Goal: Task Accomplishment & Management: Manage account settings

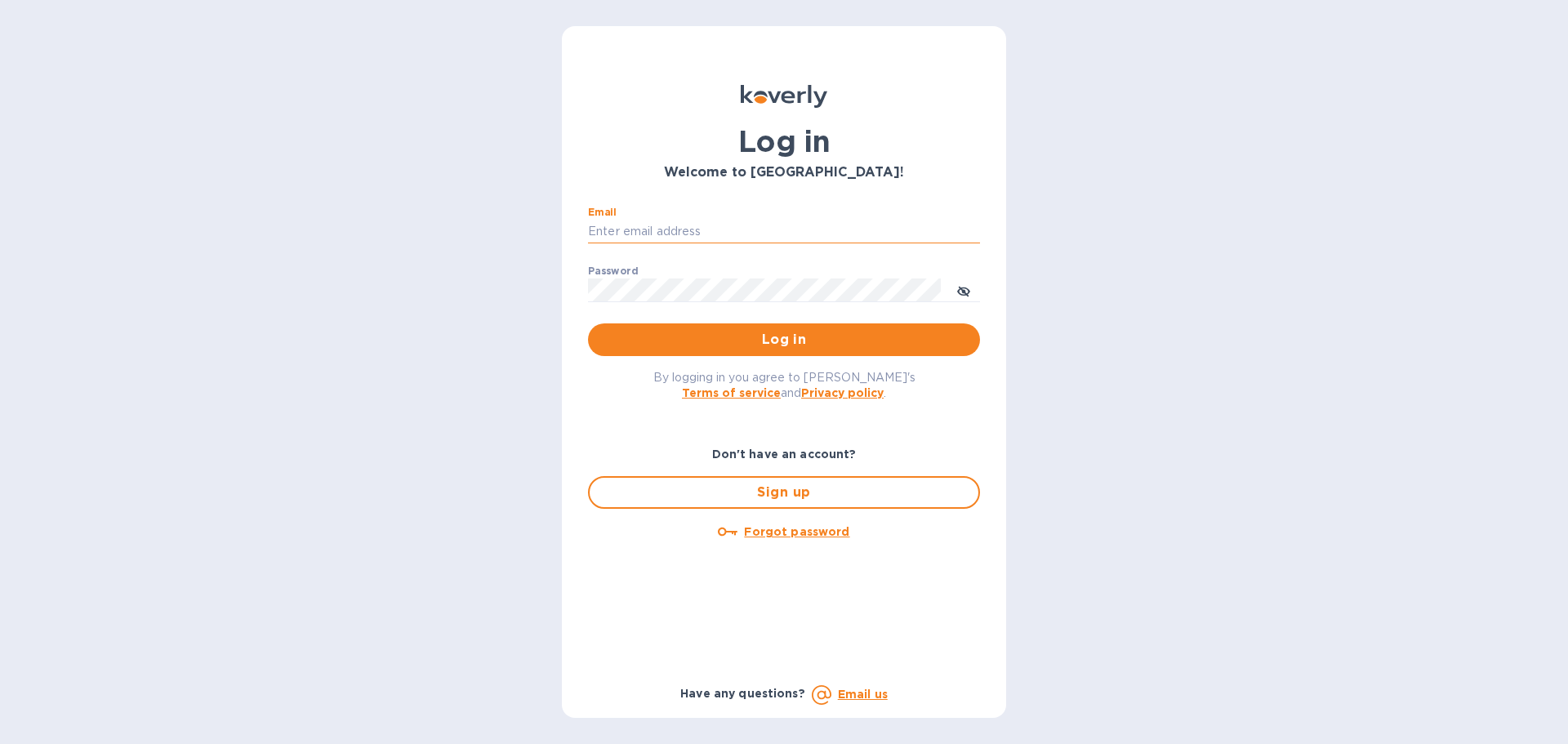
click at [671, 230] on input "Email" at bounding box center [784, 232] width 392 height 25
type input "[PERSON_NAME][EMAIL_ADDRESS][PERSON_NAME][DOMAIN_NAME]"
click at [803, 333] on span "Log in" at bounding box center [784, 339] width 366 height 19
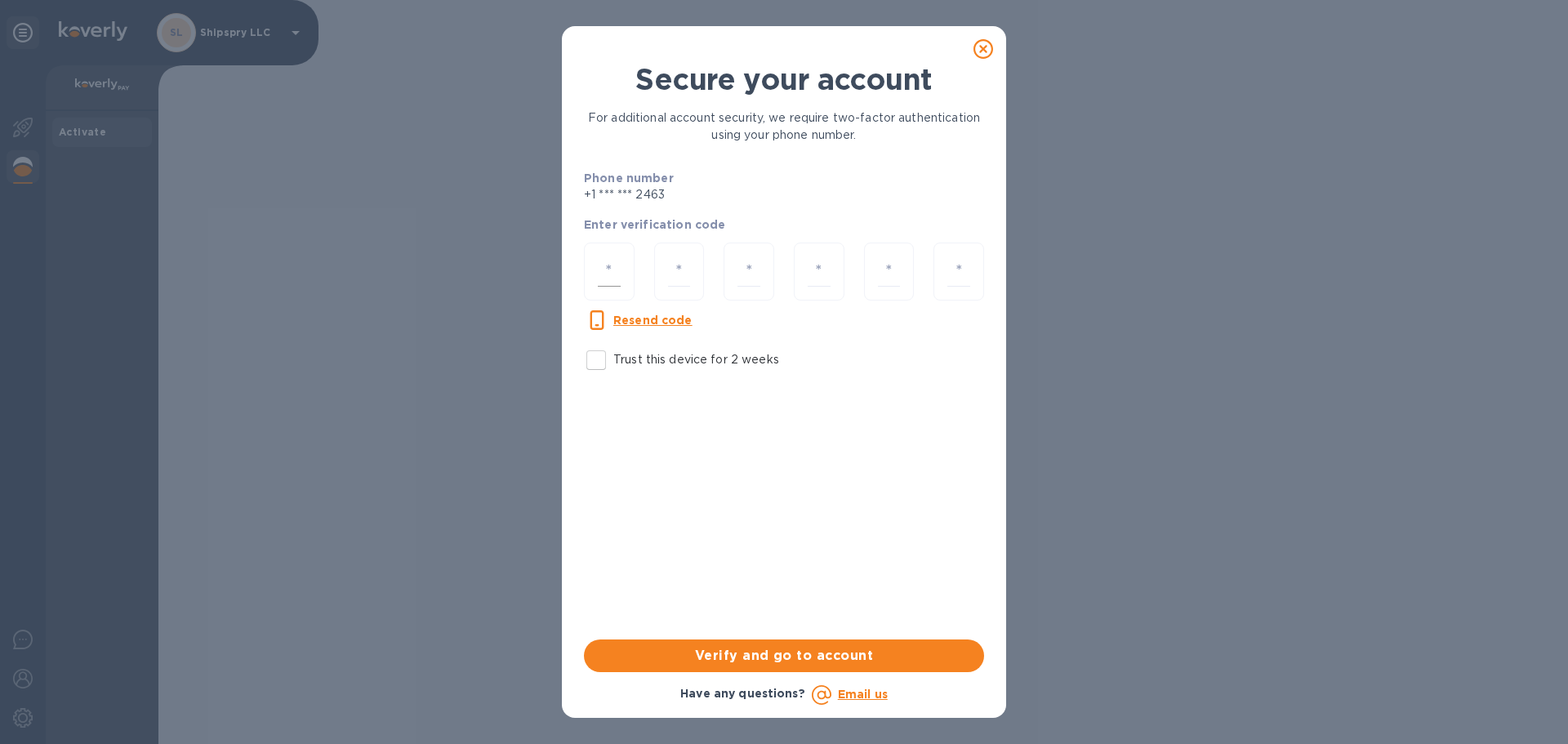
click at [594, 270] on div at bounding box center [609, 271] width 51 height 58
type input "8"
type input "7"
type input "2"
type input "9"
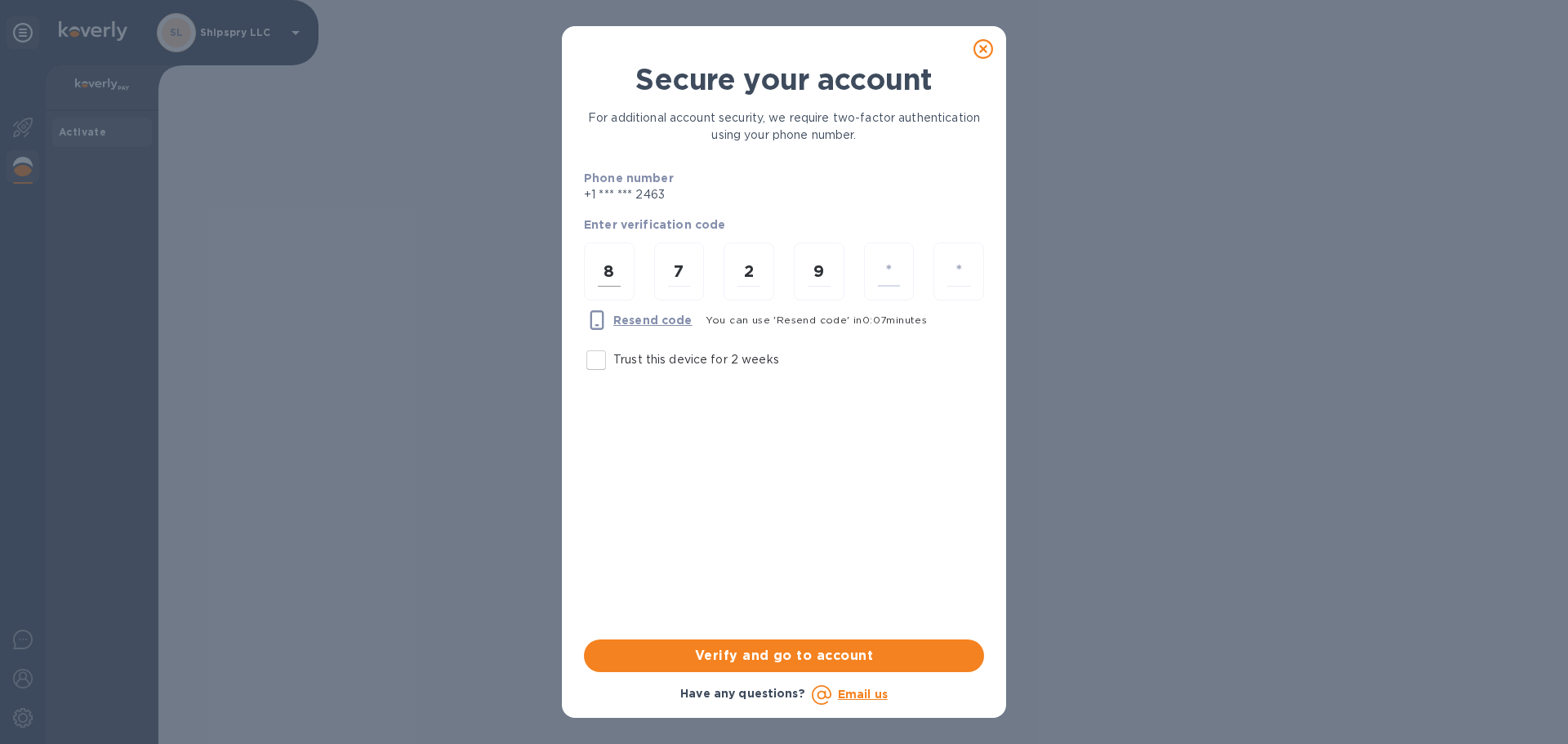
type input "8"
type input "6"
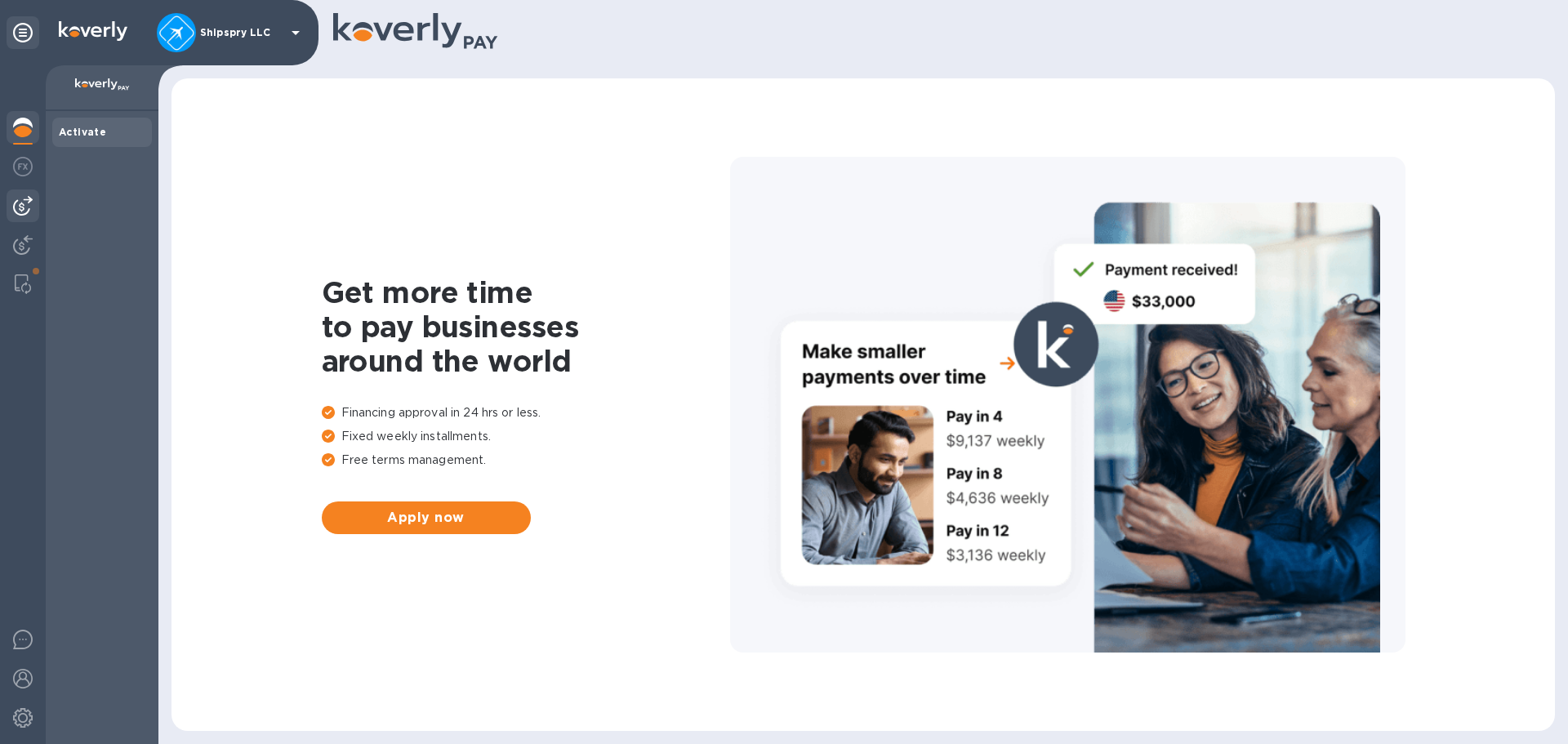
click at [18, 211] on img at bounding box center [22, 205] width 19 height 19
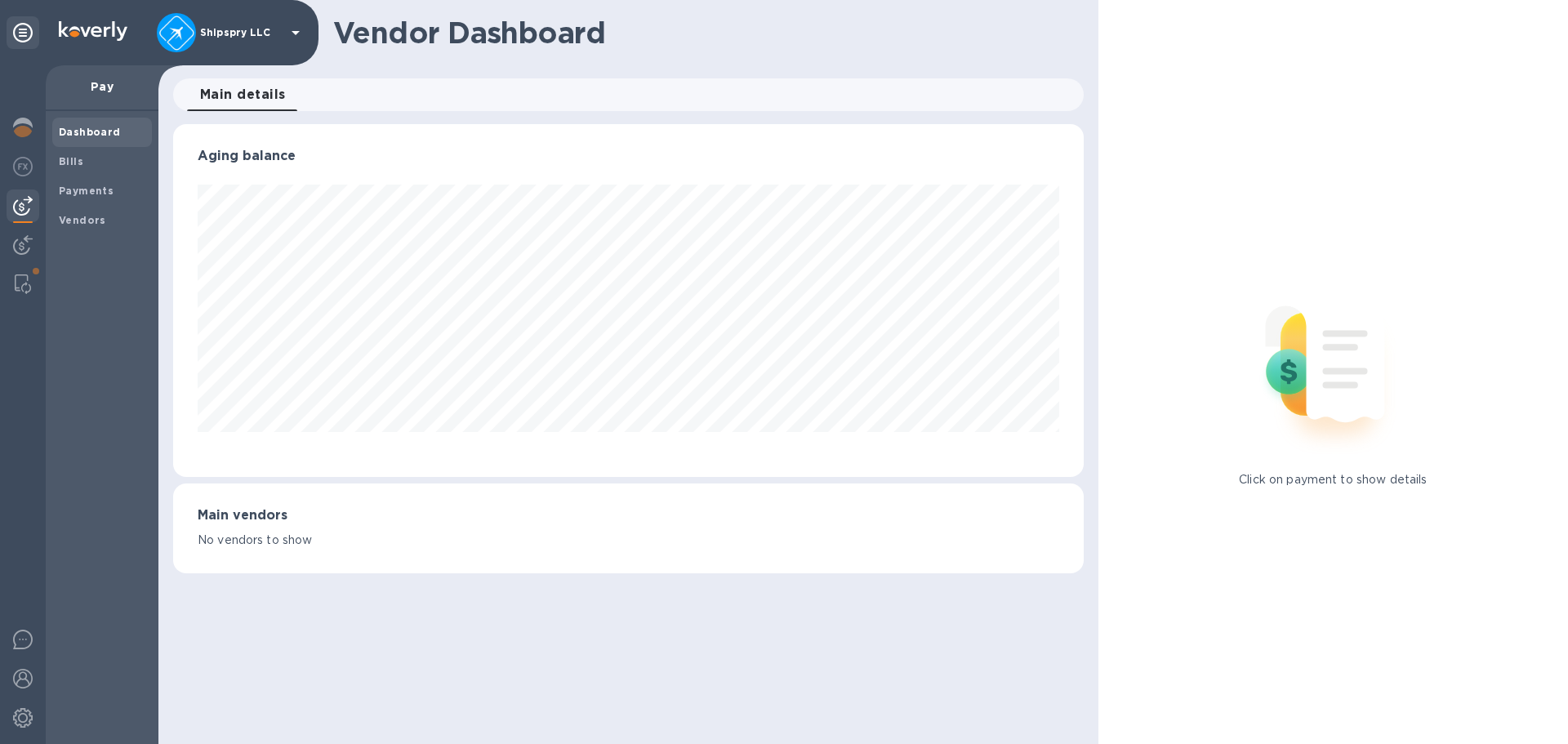
scroll to position [353, 910]
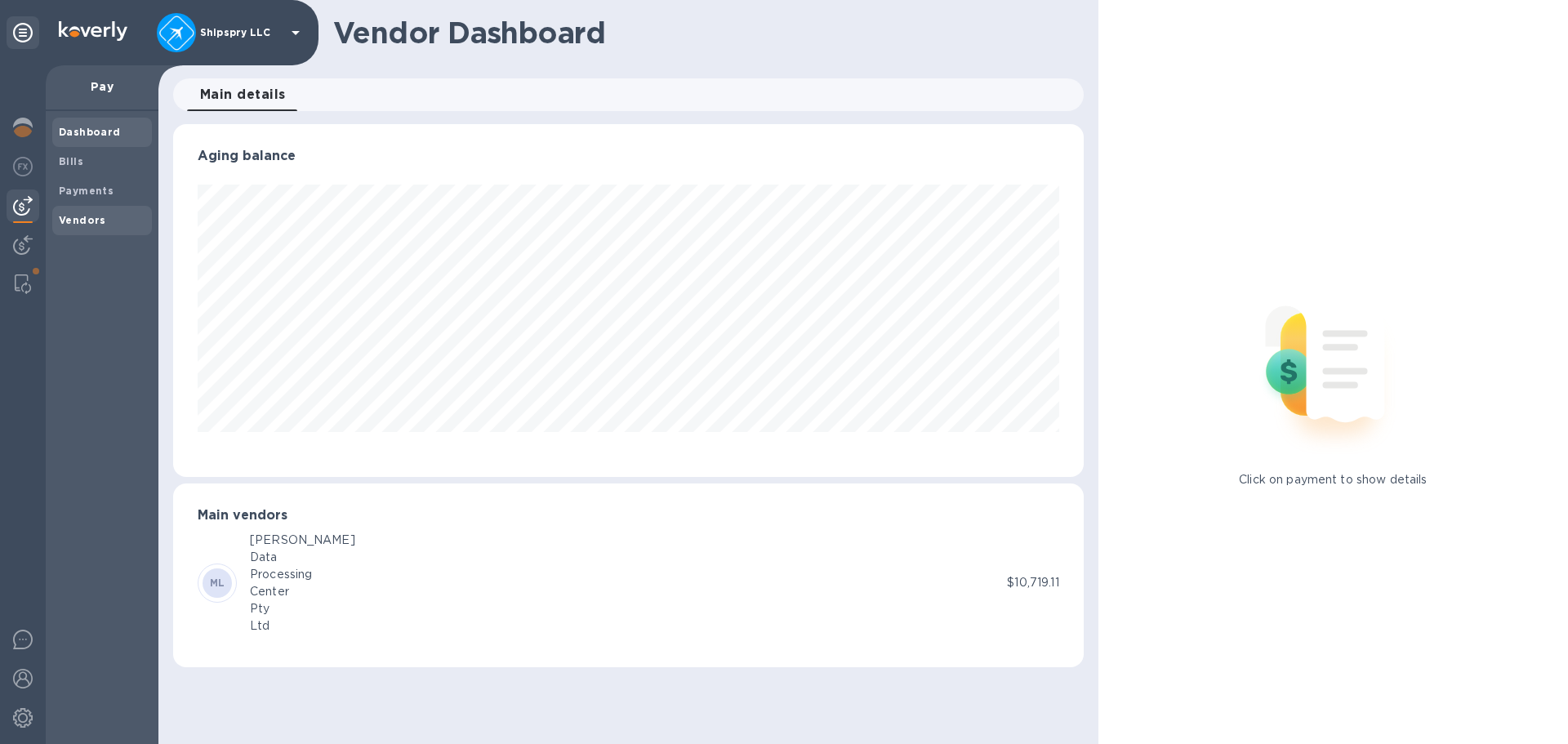
click at [87, 214] on b "Vendors" at bounding box center [82, 219] width 47 height 12
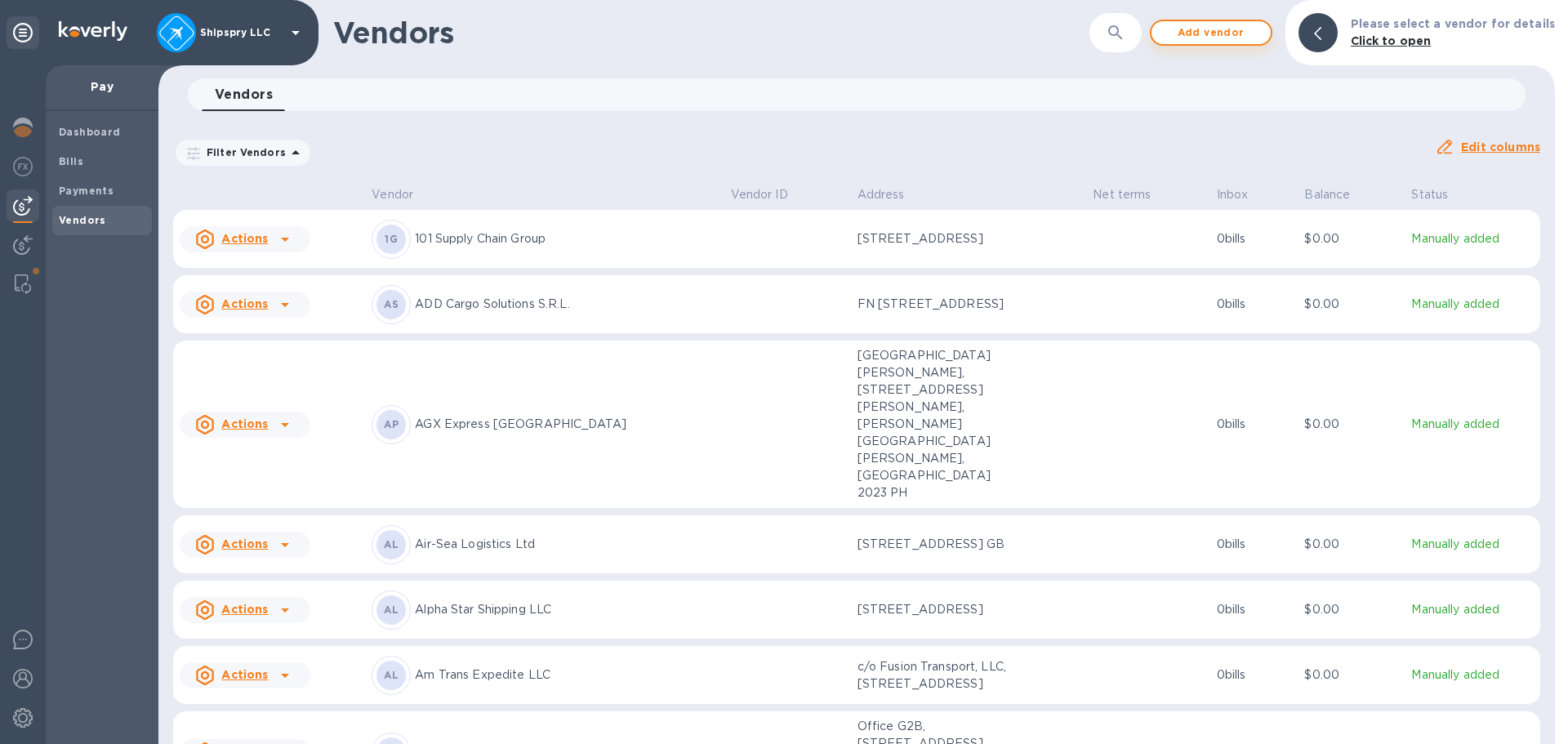
click at [1195, 34] on span "Add vendor" at bounding box center [1211, 32] width 93 height 19
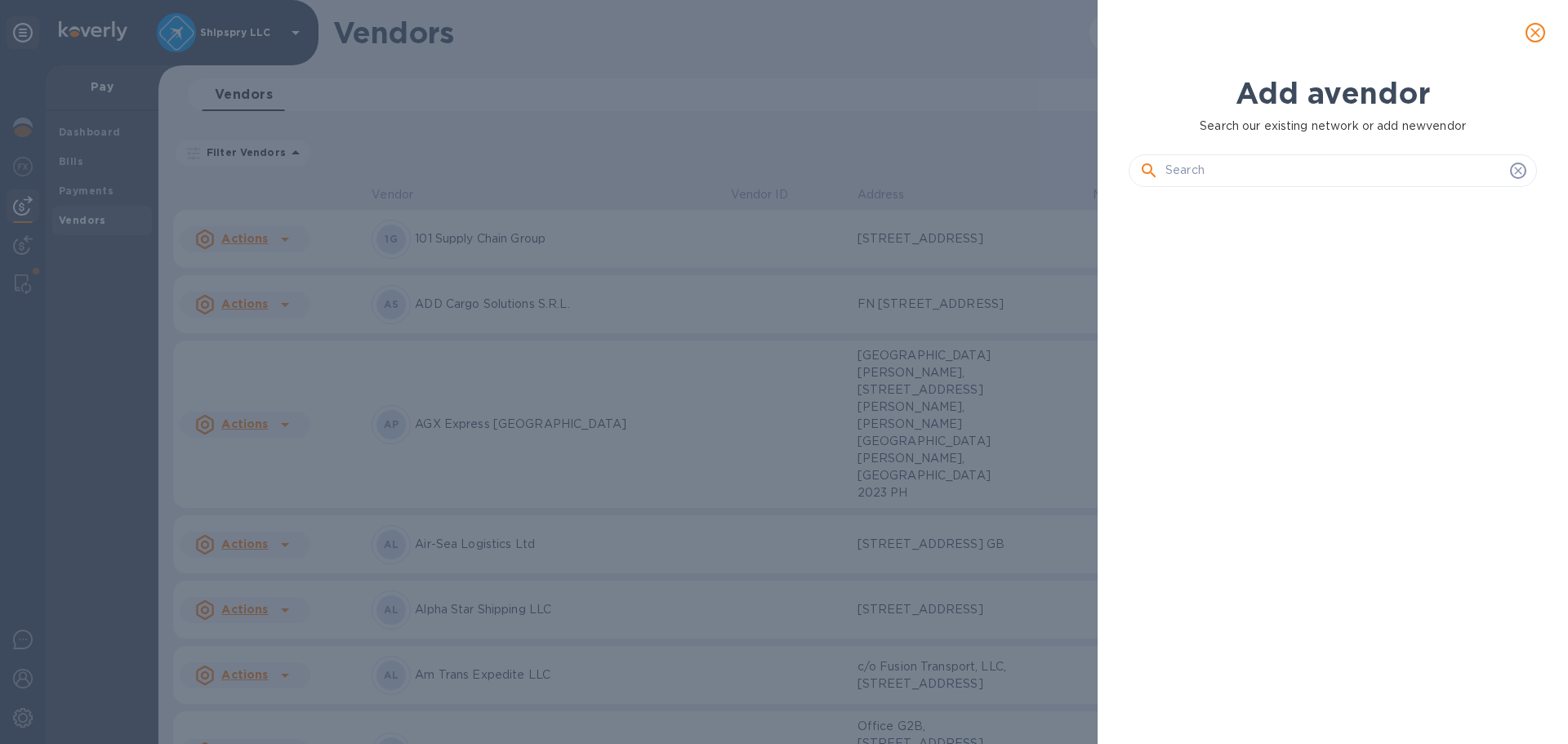
scroll to position [488, 415]
drag, startPoint x: 1188, startPoint y: 165, endPoint x: 1144, endPoint y: 157, distance: 44.7
click at [1187, 165] on input "text" at bounding box center [1335, 170] width 338 height 25
type input "Cargo One GmbH"
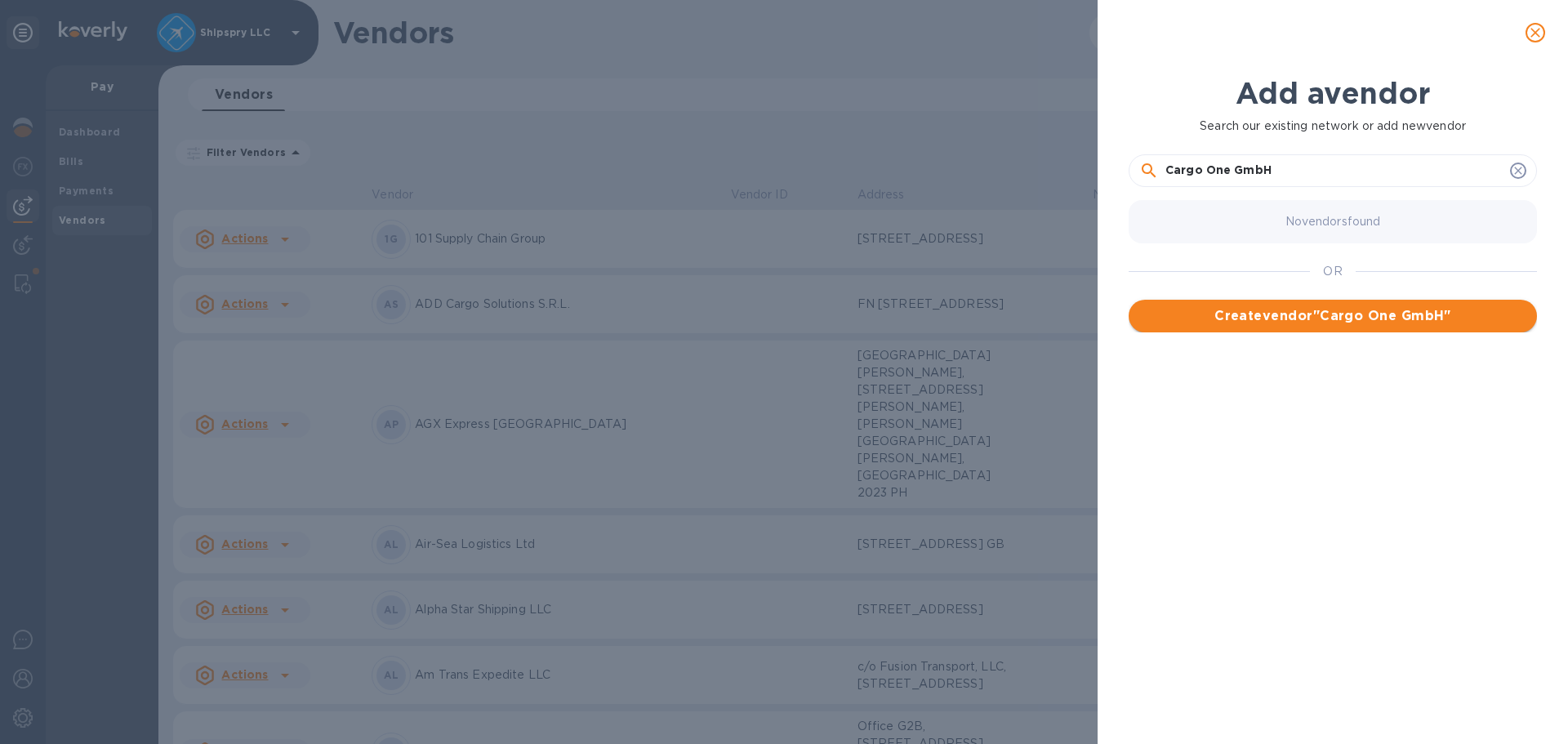
click at [1293, 318] on span "Create vendor " Cargo One GmbH "" at bounding box center [1332, 315] width 382 height 19
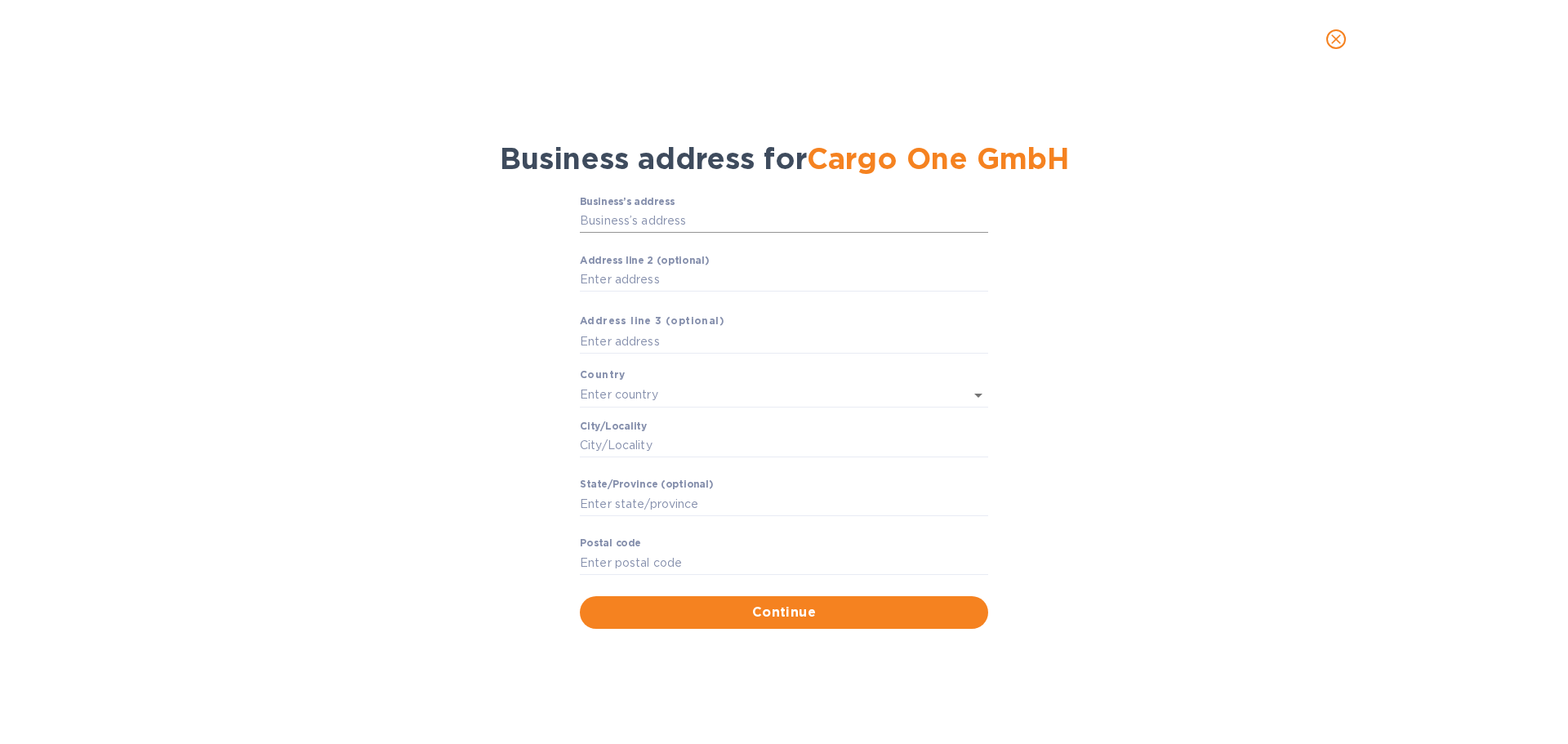
drag, startPoint x: 648, startPoint y: 220, endPoint x: 497, endPoint y: 237, distance: 152.0
click at [648, 220] on input "Business’s аddress" at bounding box center [784, 221] width 409 height 25
drag, startPoint x: 631, startPoint y: 246, endPoint x: 614, endPoint y: 214, distance: 36.2
click at [630, 242] on p "​" at bounding box center [784, 244] width 409 height 18
click at [614, 214] on input "Business’s аddress" at bounding box center [784, 221] width 409 height 25
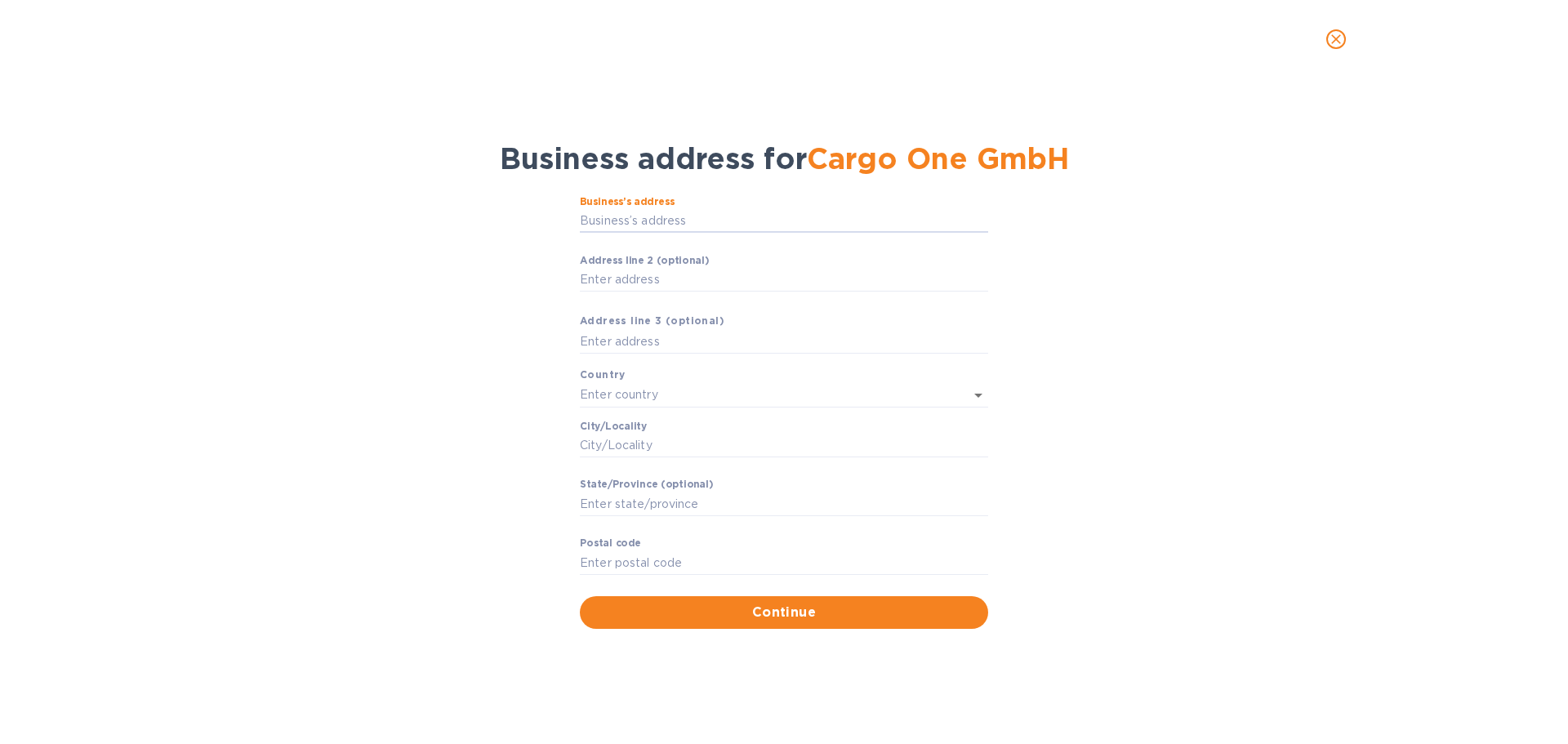
paste input "[STREET_ADDRESS]"
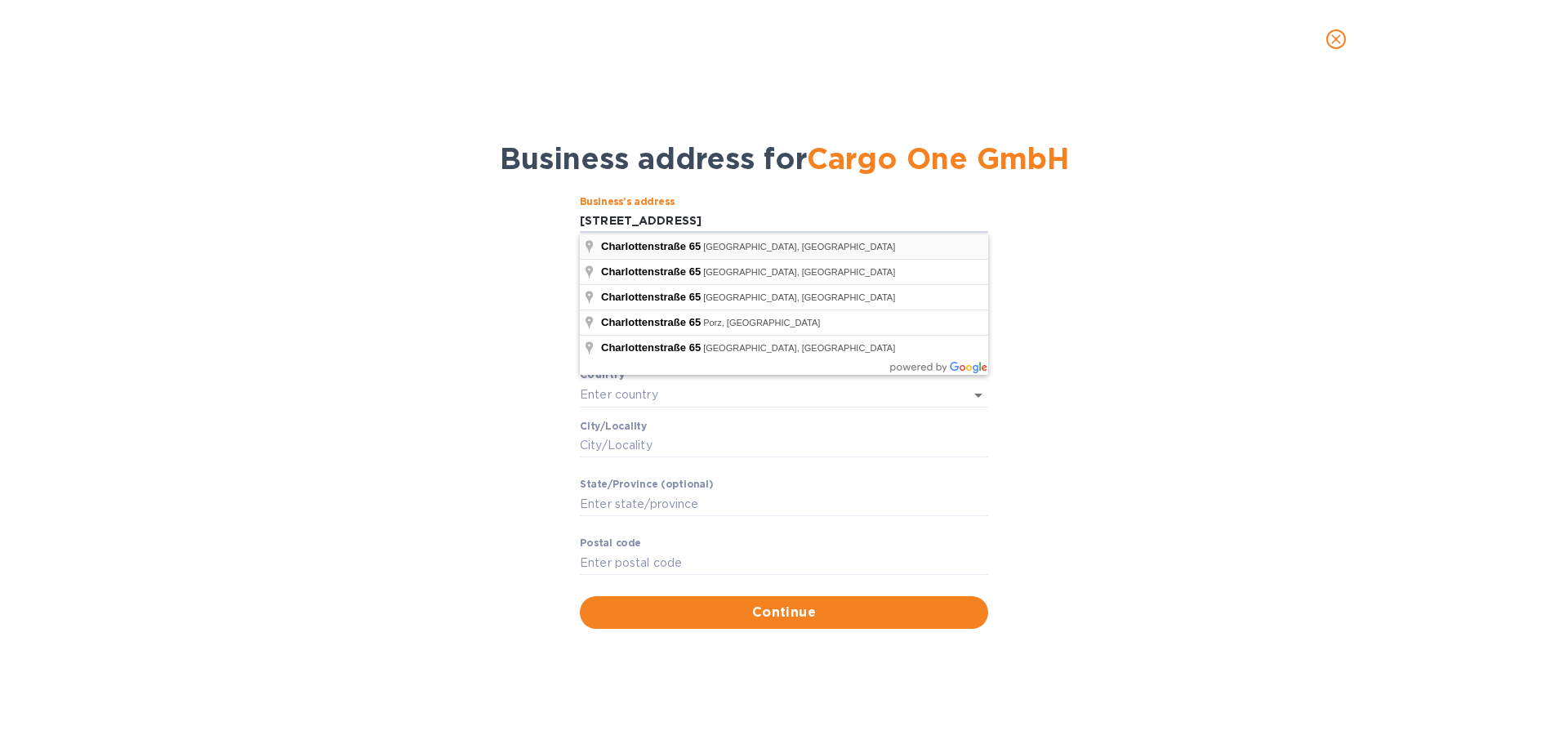
type input "65 Charlottenstraße"
type input "[GEOGRAPHIC_DATA]"
type input "BE"
type input "10117"
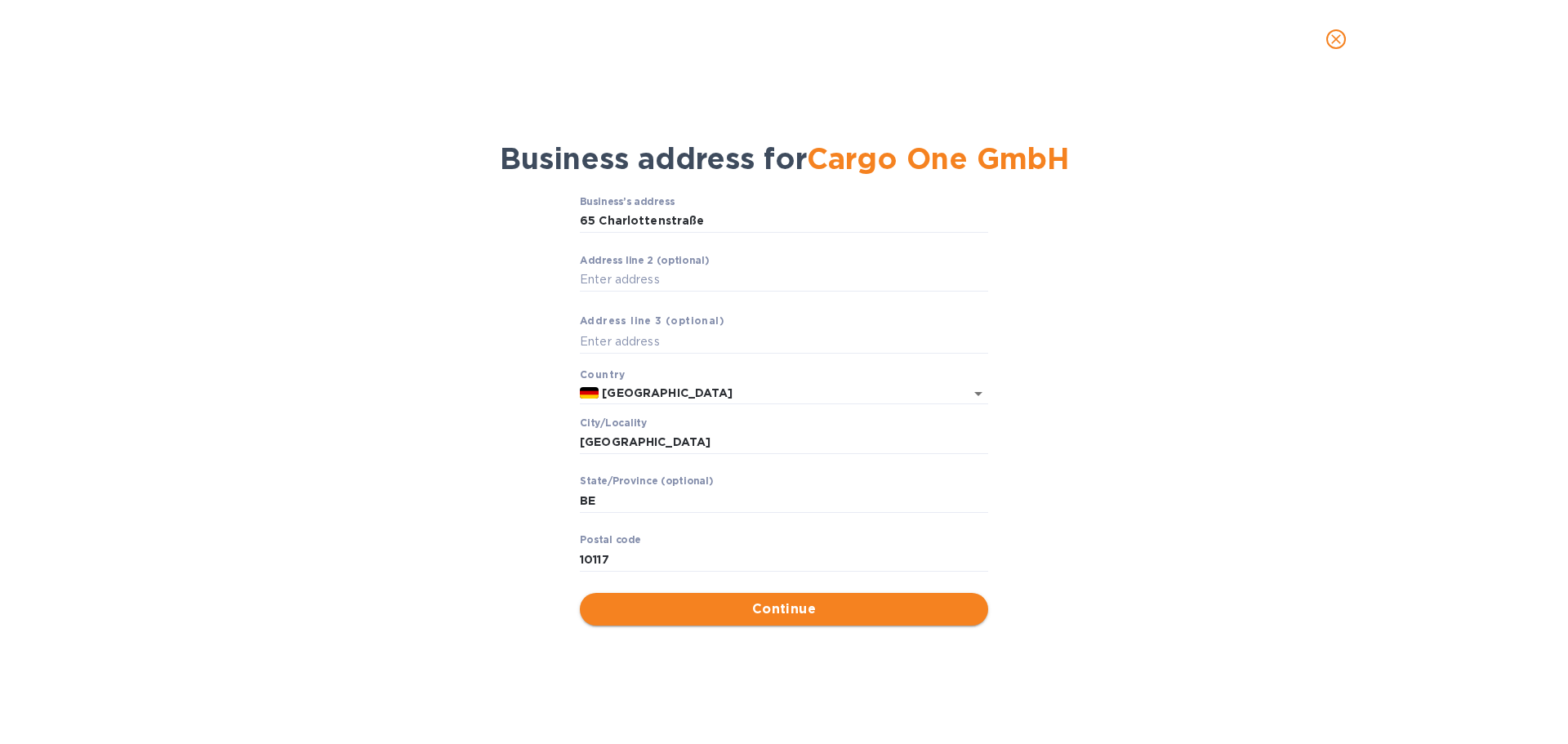
click at [825, 617] on span "Continue" at bounding box center [783, 608] width 382 height 19
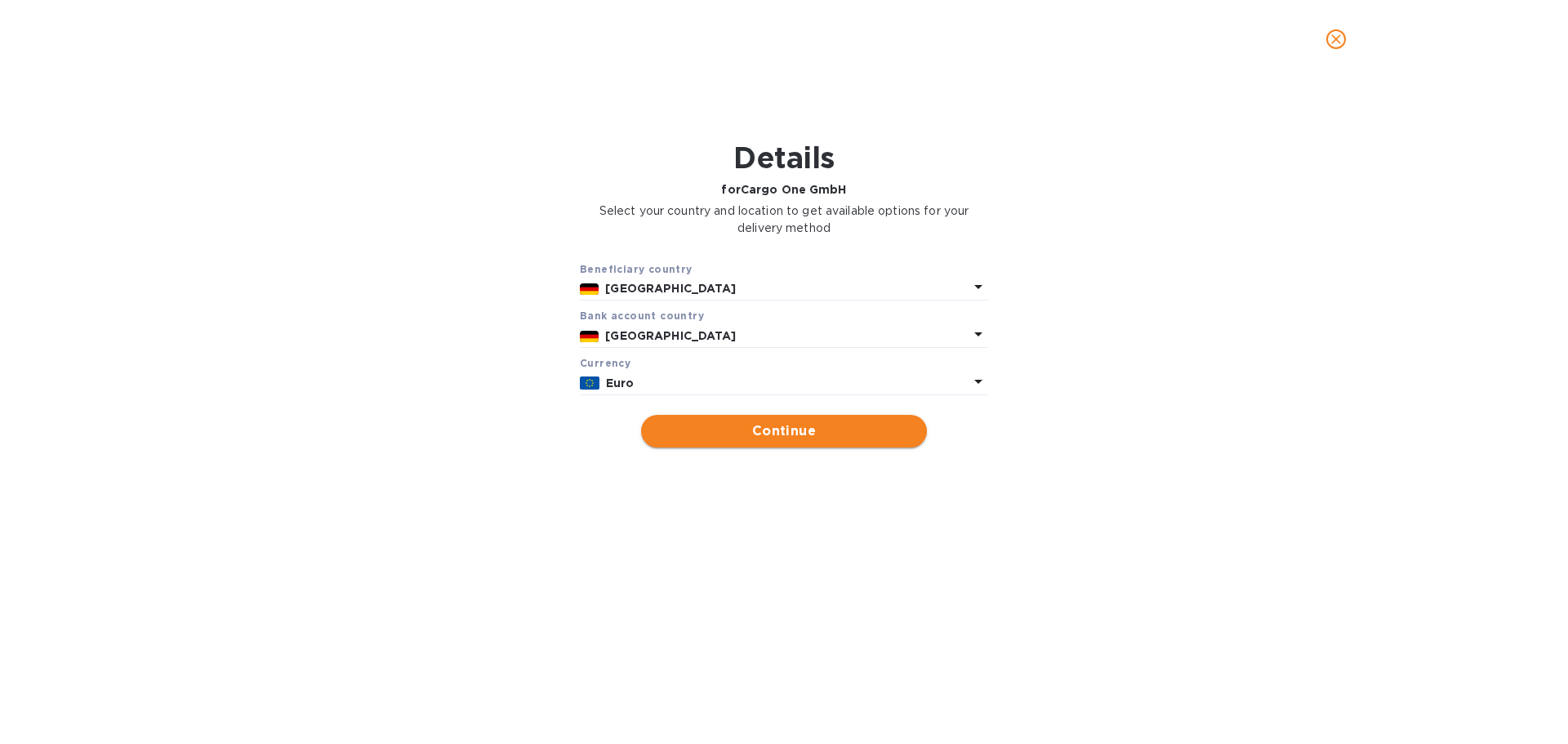
click at [784, 433] on span "Continue" at bounding box center [784, 431] width 260 height 19
type input "Cargo One GmbH"
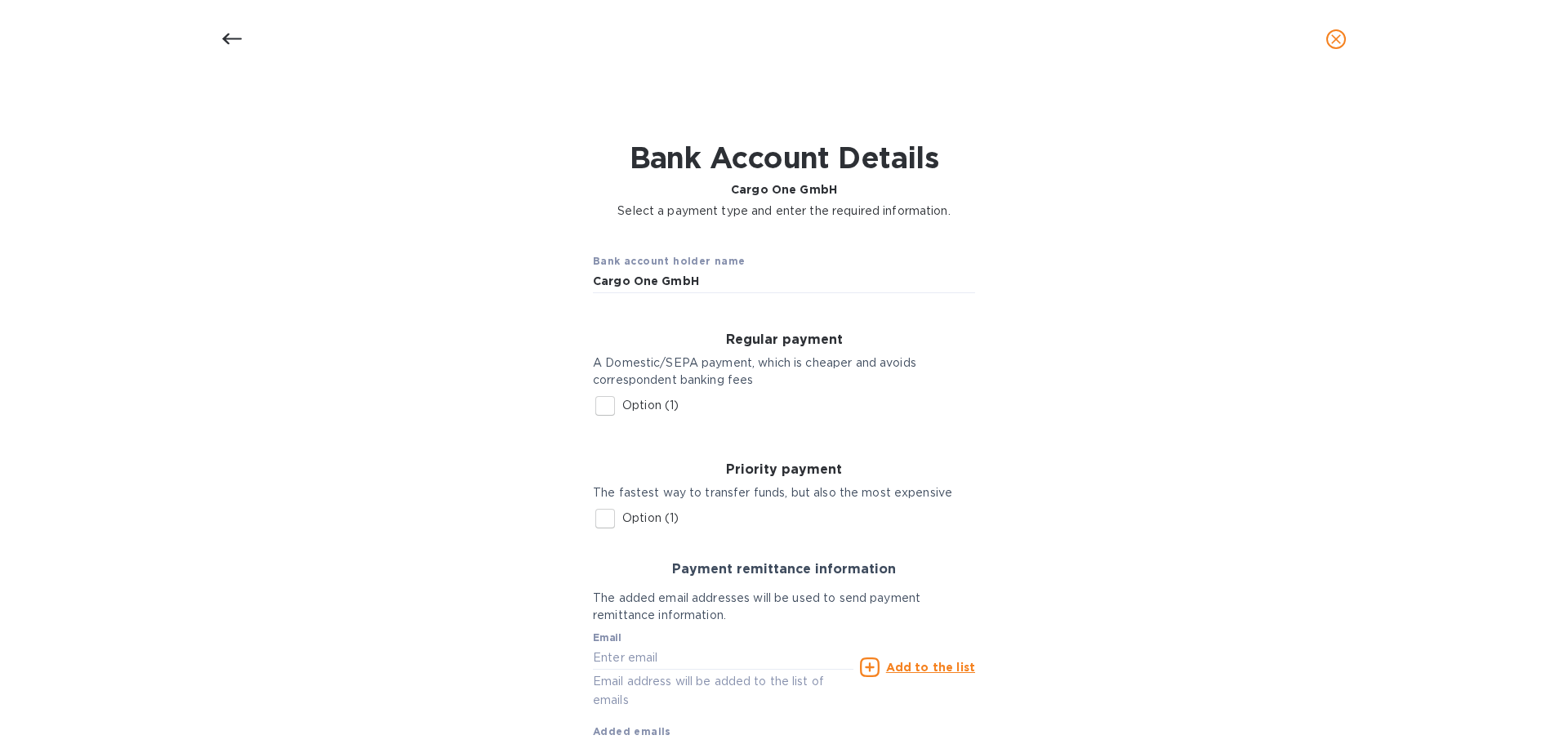
click at [603, 406] on input "Option (1)" at bounding box center [605, 406] width 34 height 34
checkbox input "true"
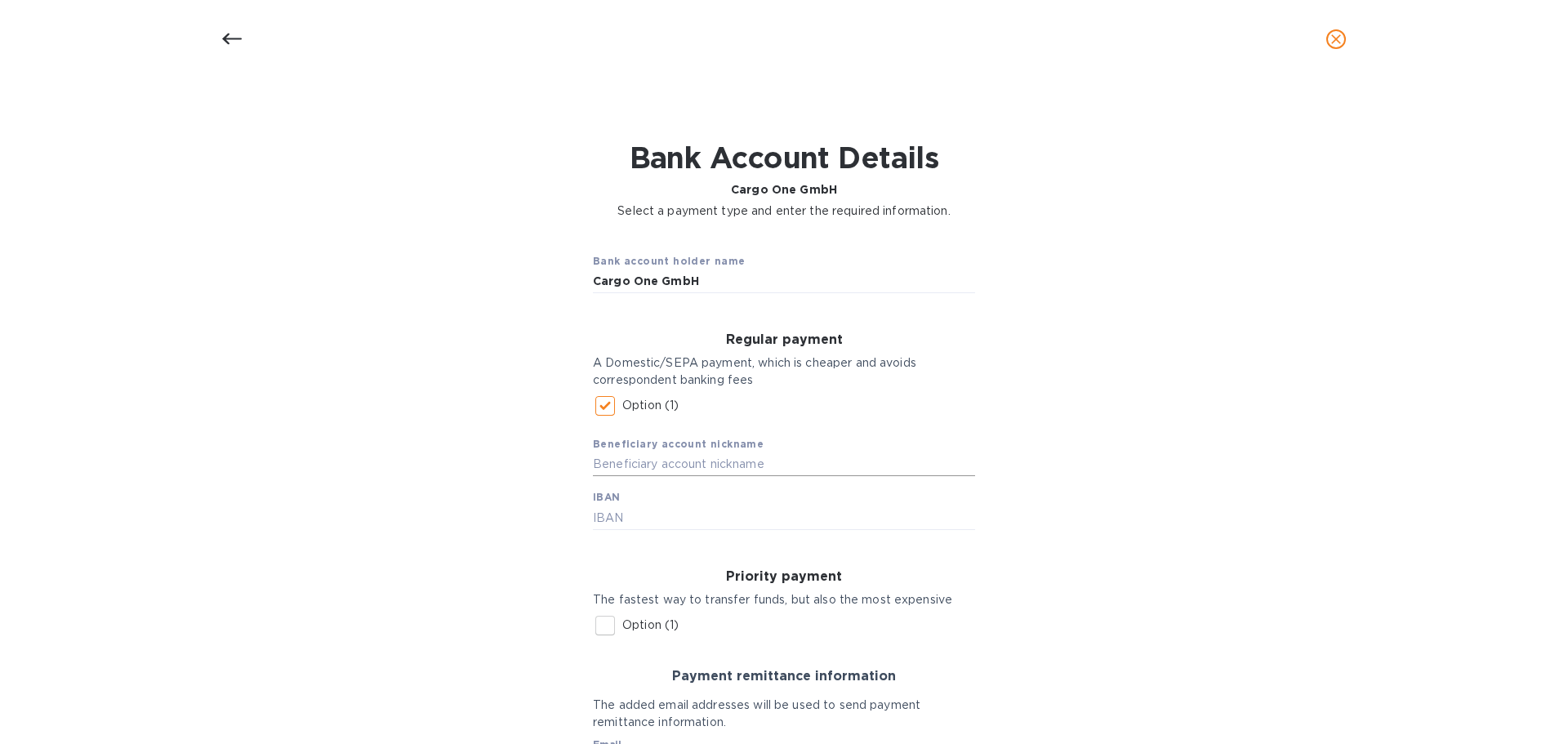
click at [664, 466] on input "text" at bounding box center [783, 464] width 382 height 25
type input "Cargo One GmbH"
type input "[FINANCIAL_ID]"
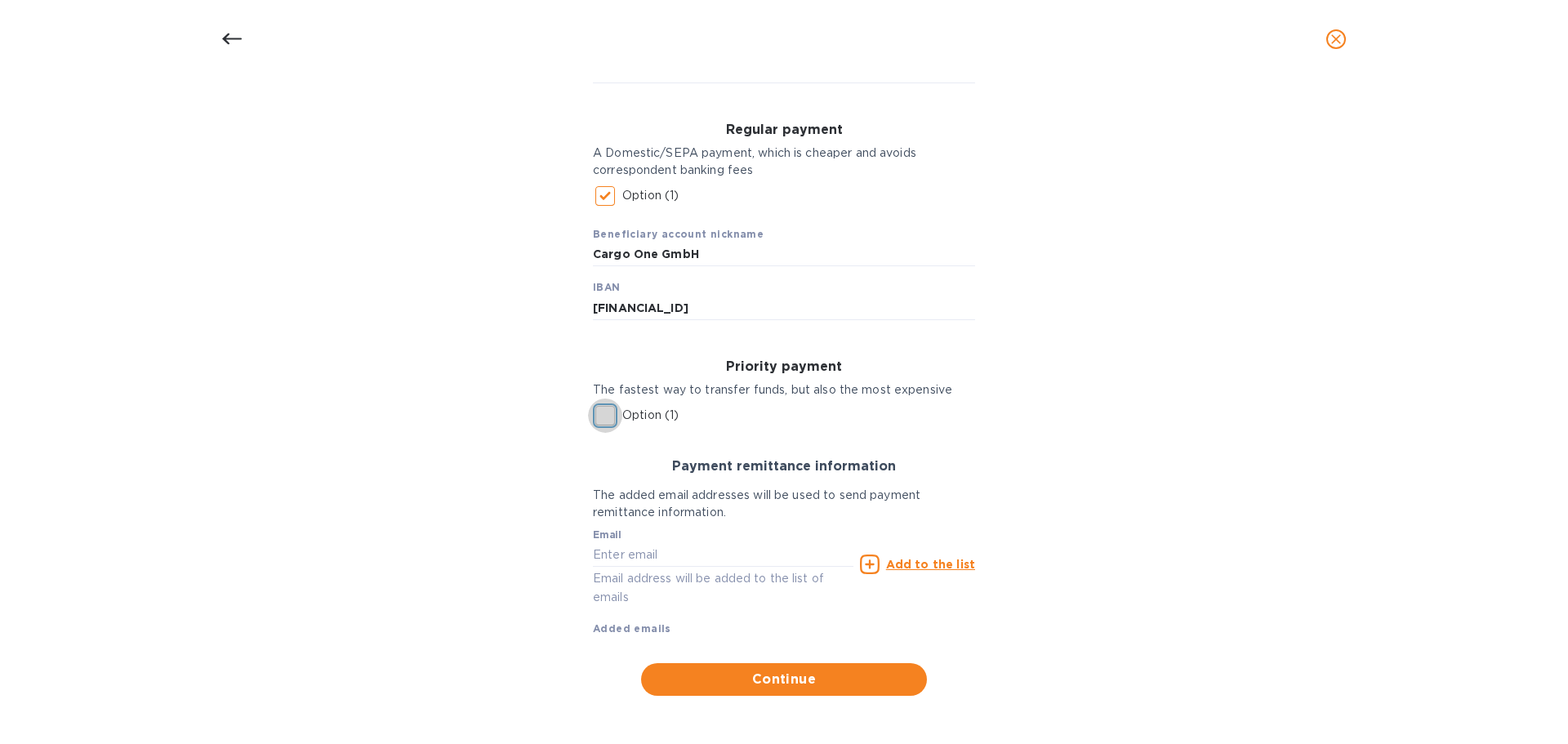
scroll to position [213, 0]
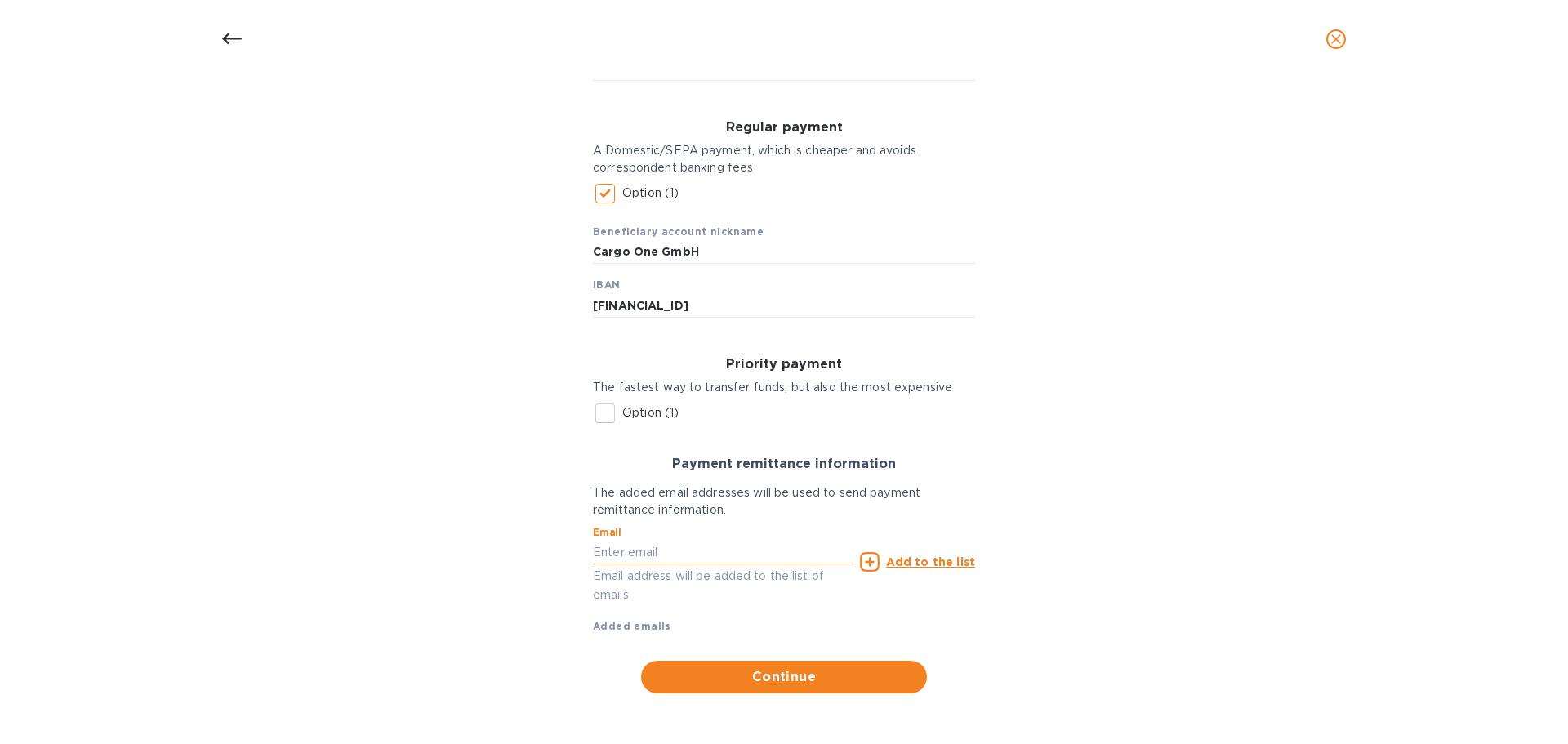
click at [628, 561] on input "text" at bounding box center [723, 552] width 261 height 25
click at [670, 554] on input "text" at bounding box center [723, 552] width 261 height 25
type input "[EMAIL_ADDRESS][DOMAIN_NAME]"
click at [933, 552] on div "Add to the list" at bounding box center [917, 561] width 116 height 19
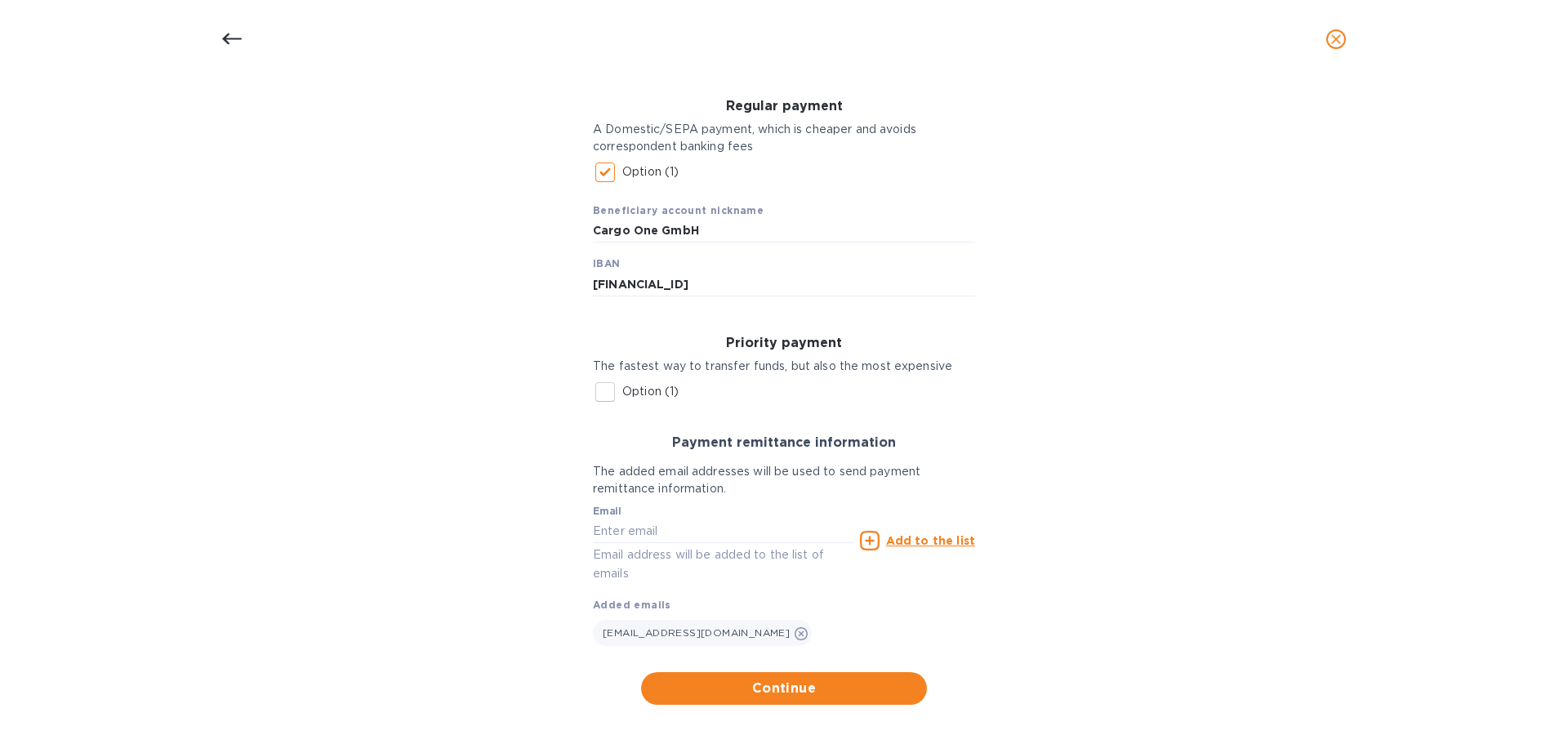
scroll to position [245, 0]
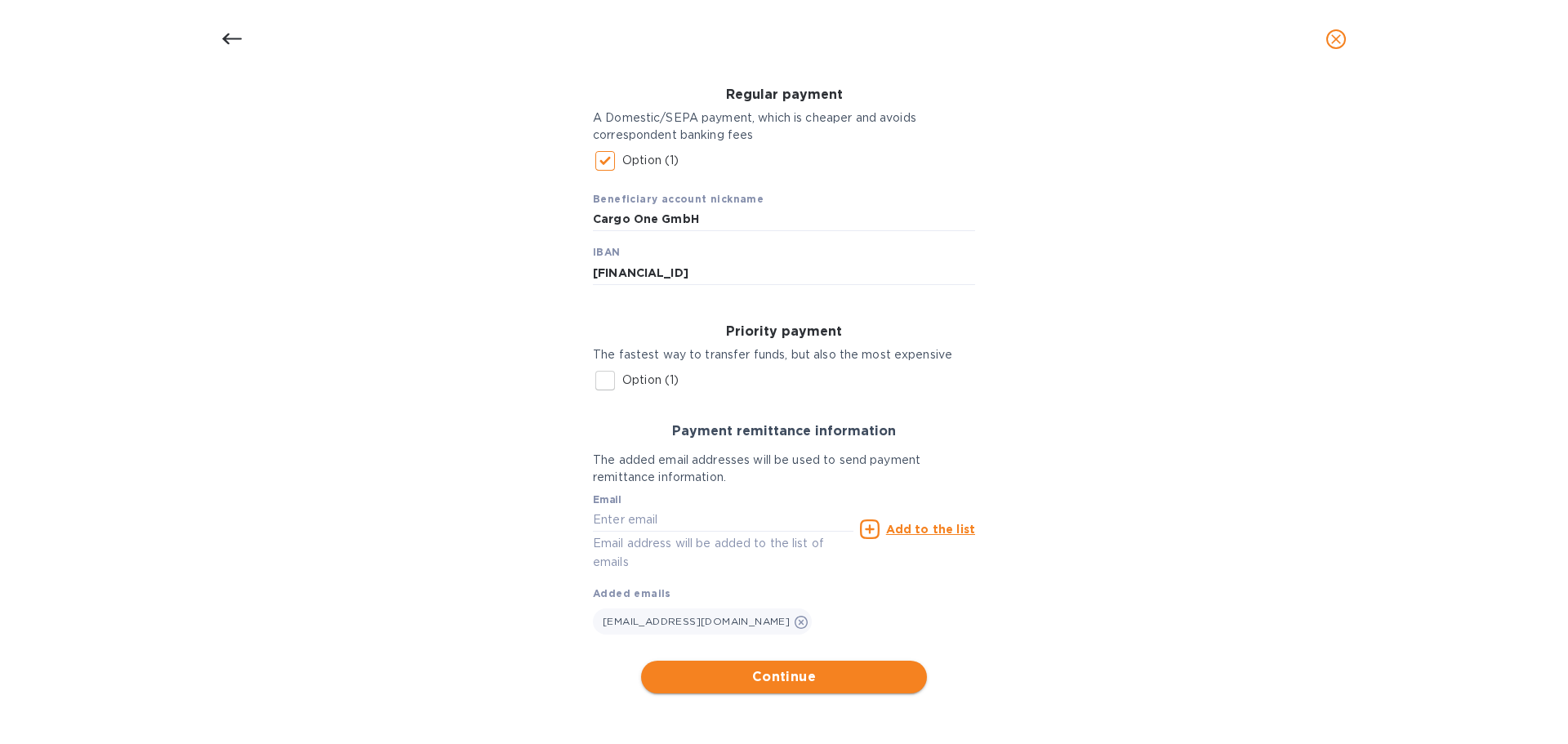
click at [794, 671] on span "Continue" at bounding box center [784, 677] width 260 height 19
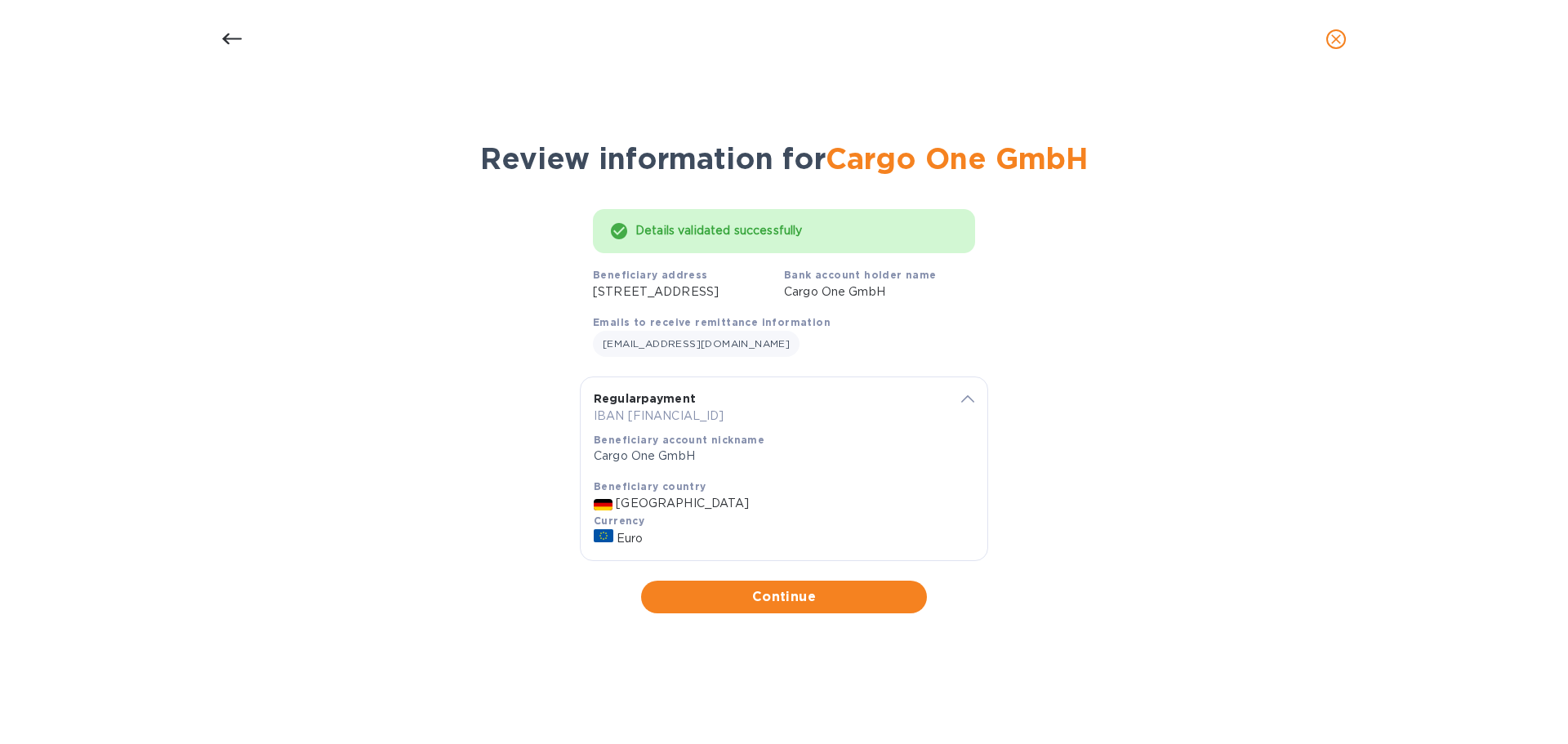
scroll to position [0, 0]
click at [782, 606] on span "Continue" at bounding box center [784, 596] width 260 height 19
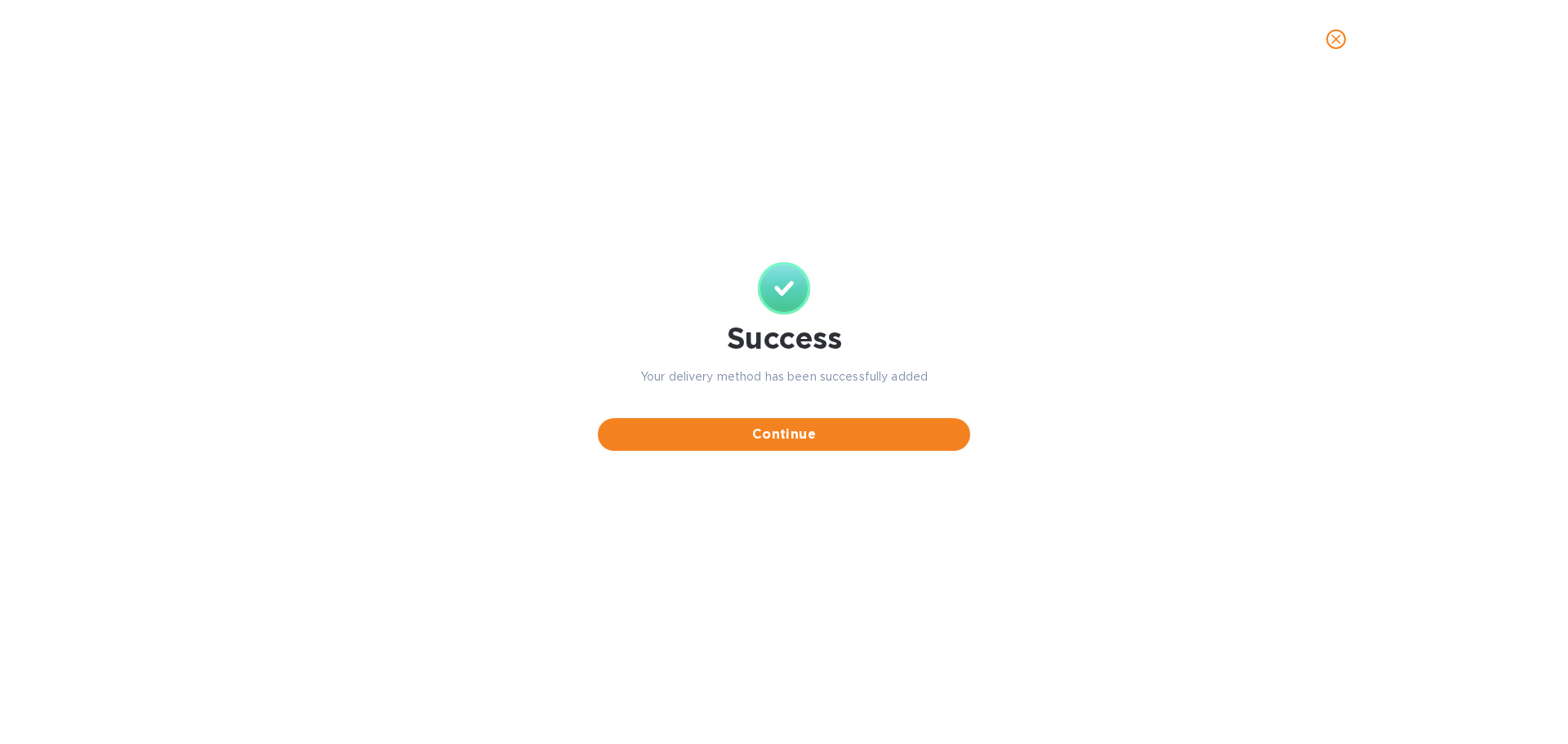
click at [775, 433] on span "Continue" at bounding box center [784, 433] width 347 height 19
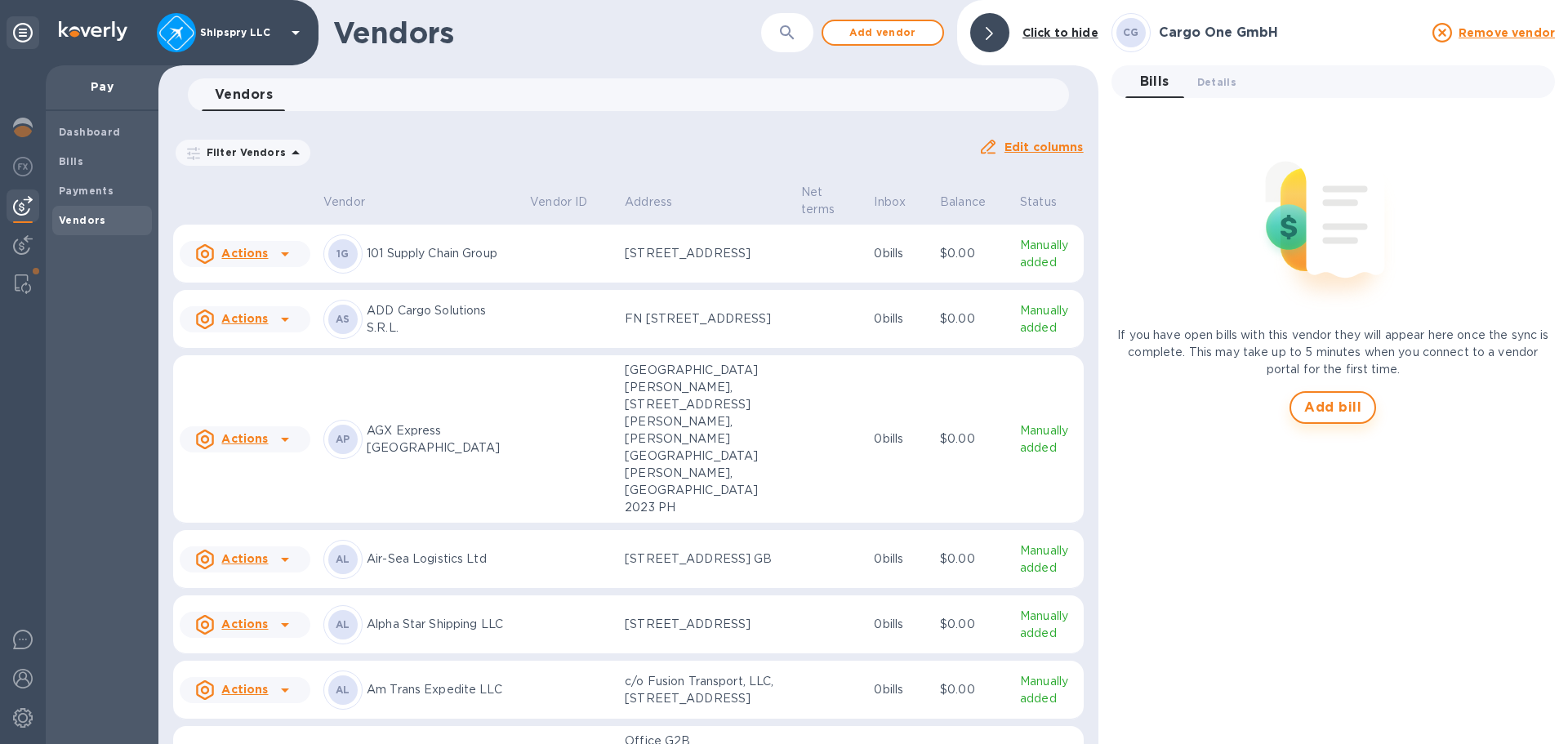
click at [1329, 401] on span "Add bill" at bounding box center [1333, 407] width 57 height 19
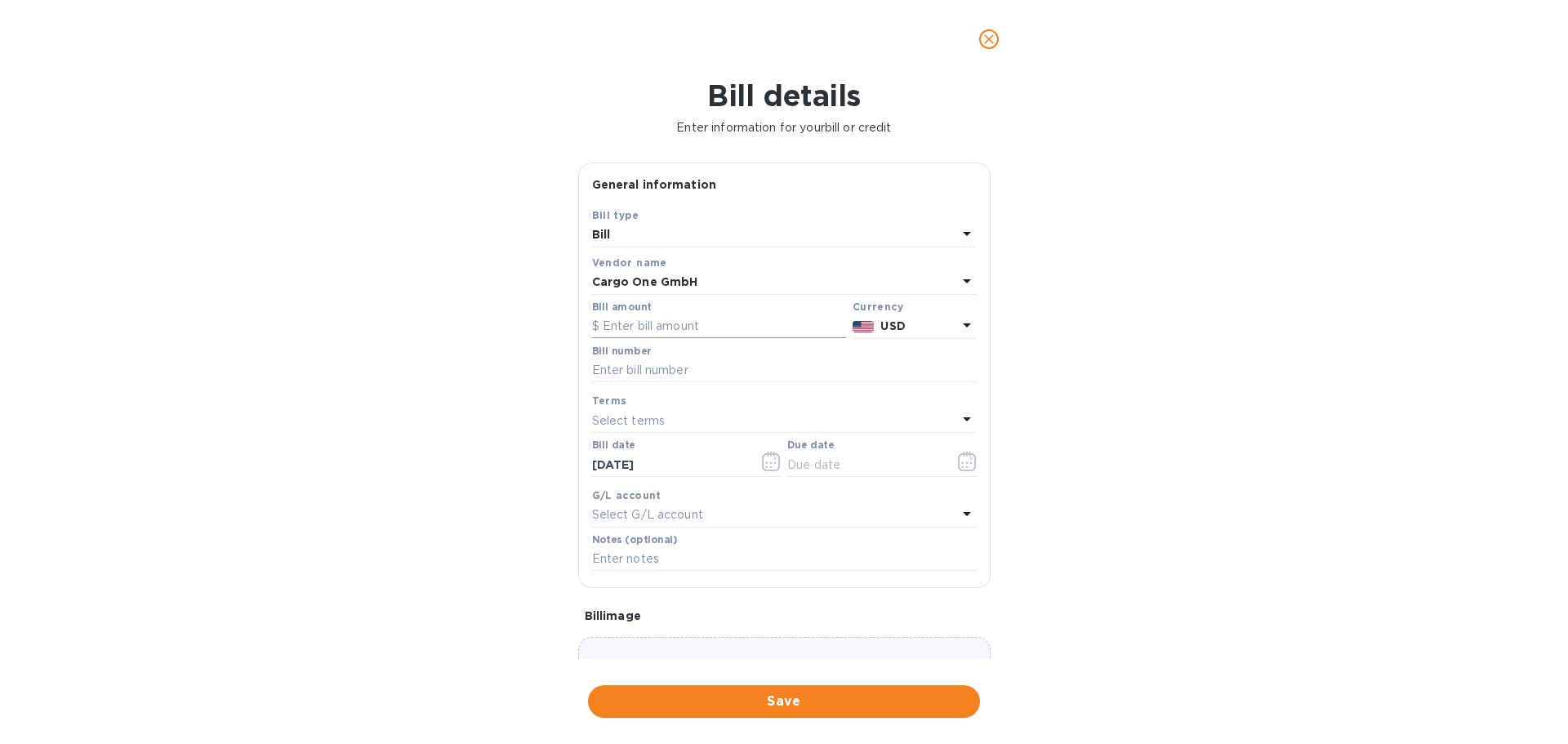
click at [636, 327] on input "text" at bounding box center [719, 326] width 254 height 25
type input "2,388.00"
click at [900, 323] on b "USD" at bounding box center [892, 325] width 25 height 13
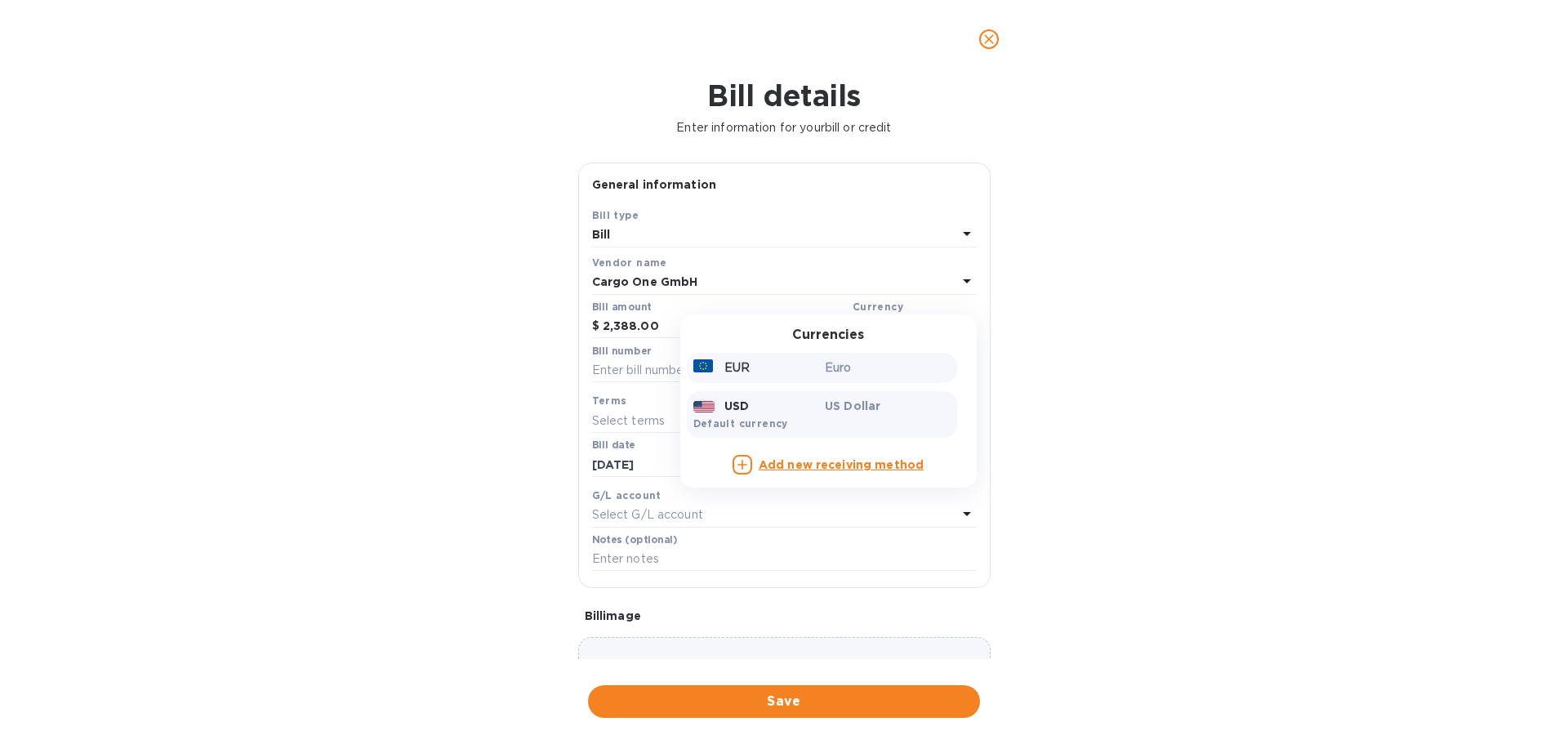
click at [822, 375] on div "Euro" at bounding box center [888, 368] width 132 height 24
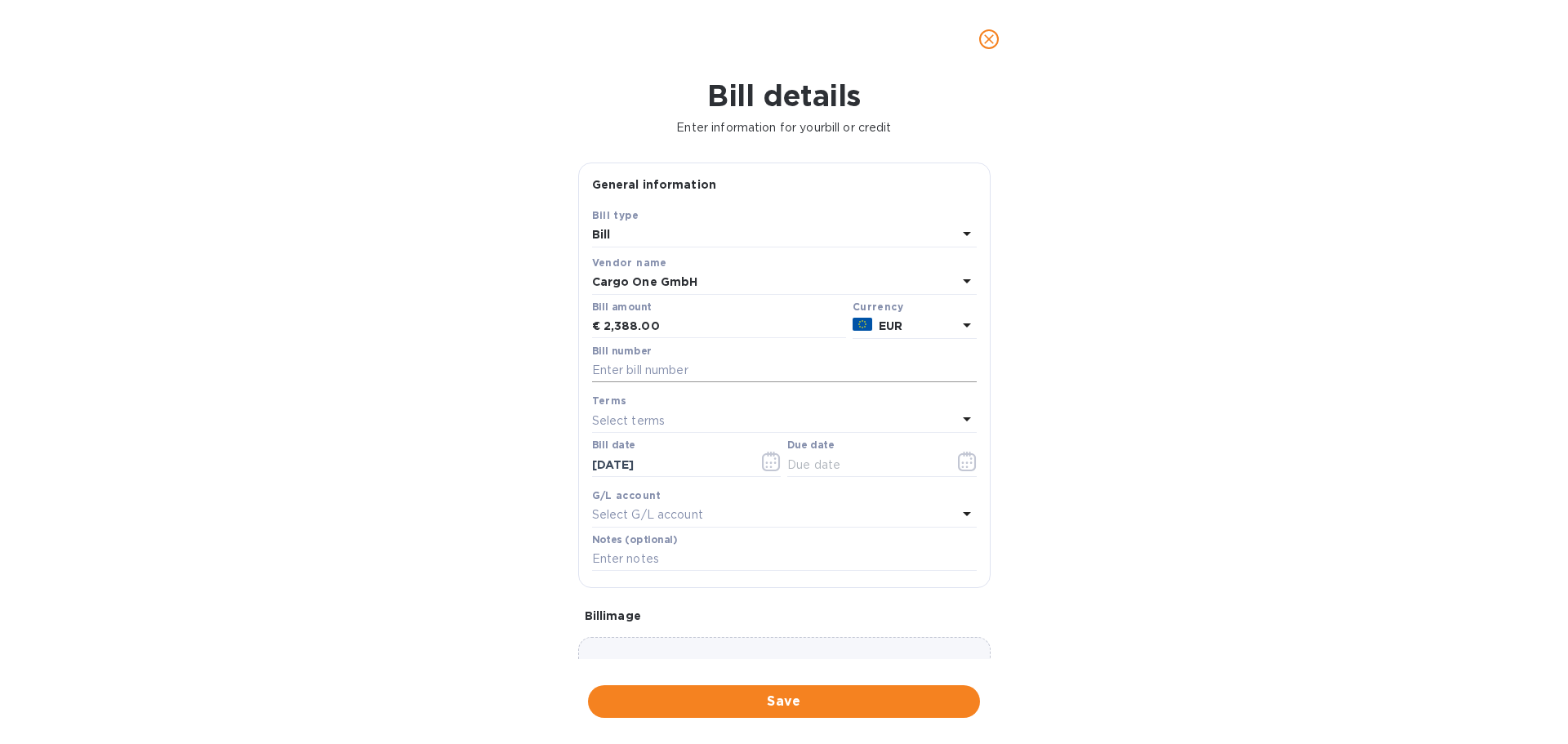
click at [645, 372] on input "text" at bounding box center [785, 371] width 385 height 25
type input "PRO-2025-882"
click at [650, 412] on p "Select terms" at bounding box center [630, 421] width 74 height 18
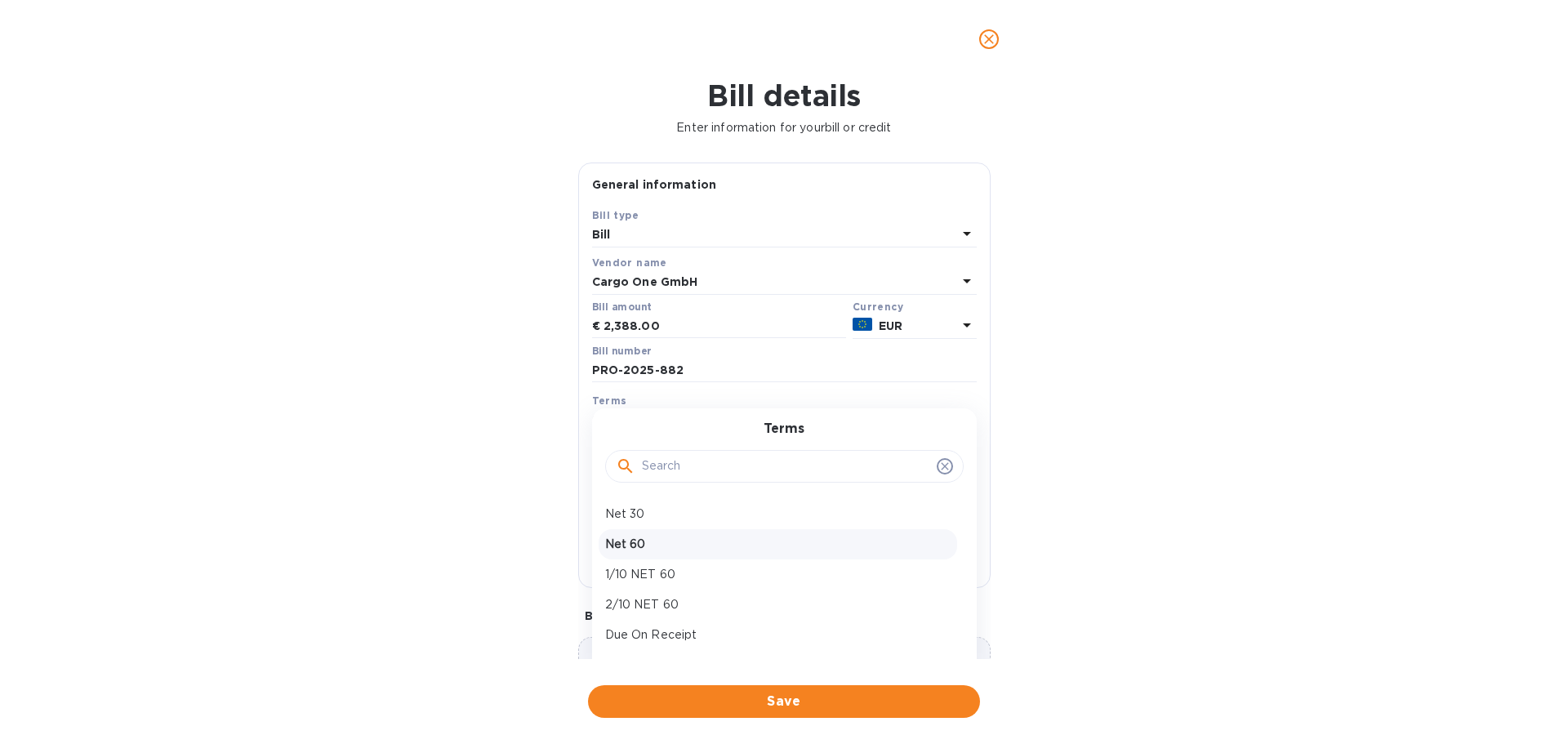
scroll to position [81, 0]
click at [657, 616] on p "Net 14 Days" at bounding box center [778, 614] width 346 height 18
type input "[DATE]"
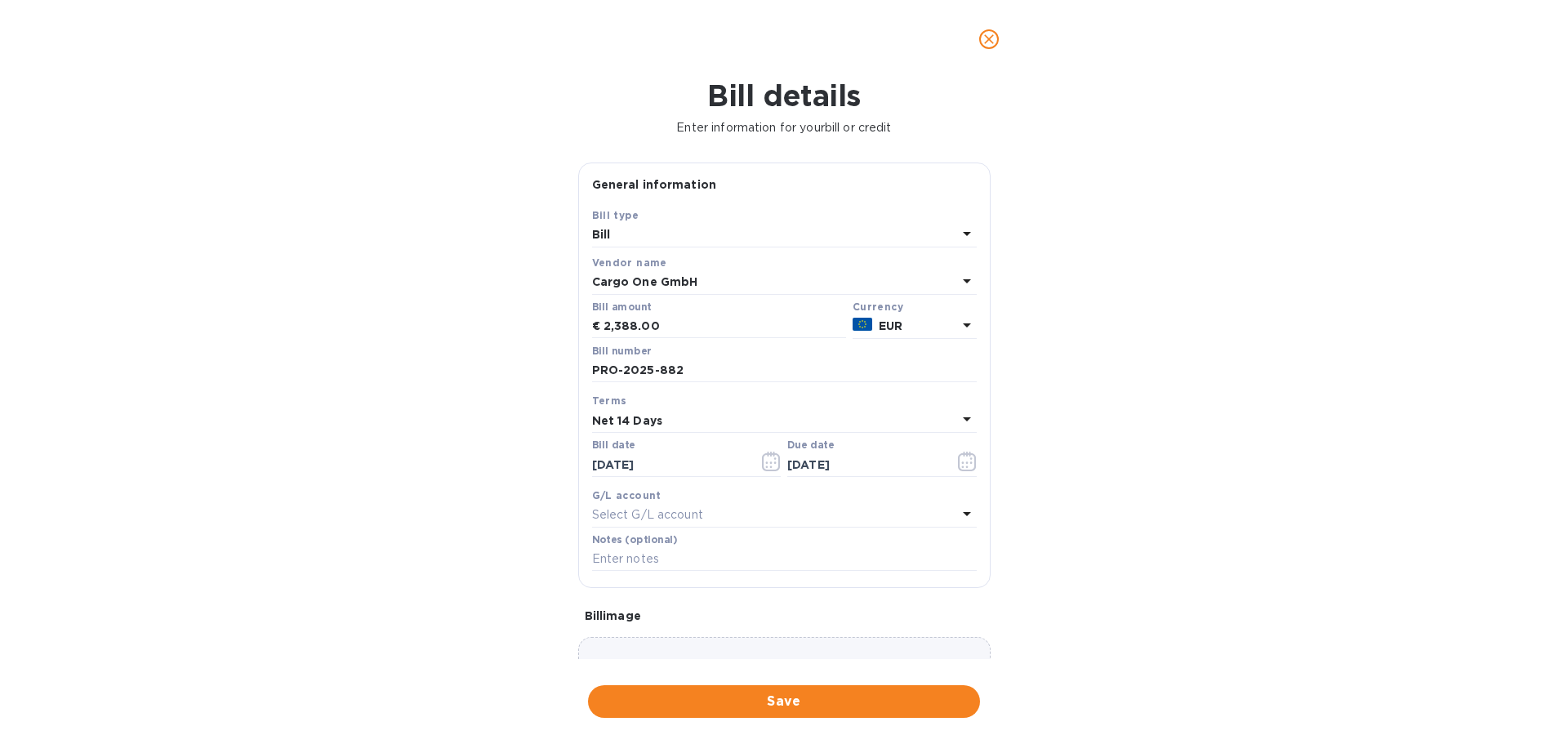
click at [698, 514] on p "Select G/L account" at bounding box center [648, 515] width 111 height 18
click at [678, 617] on div "Accounts Payable AccountsPayable" at bounding box center [778, 616] width 359 height 47
click at [633, 559] on input "text" at bounding box center [785, 559] width 385 height 25
click at [648, 550] on input "text" at bounding box center [785, 559] width 385 height 25
paste input "19ANkmUtrRCcVCf3R"
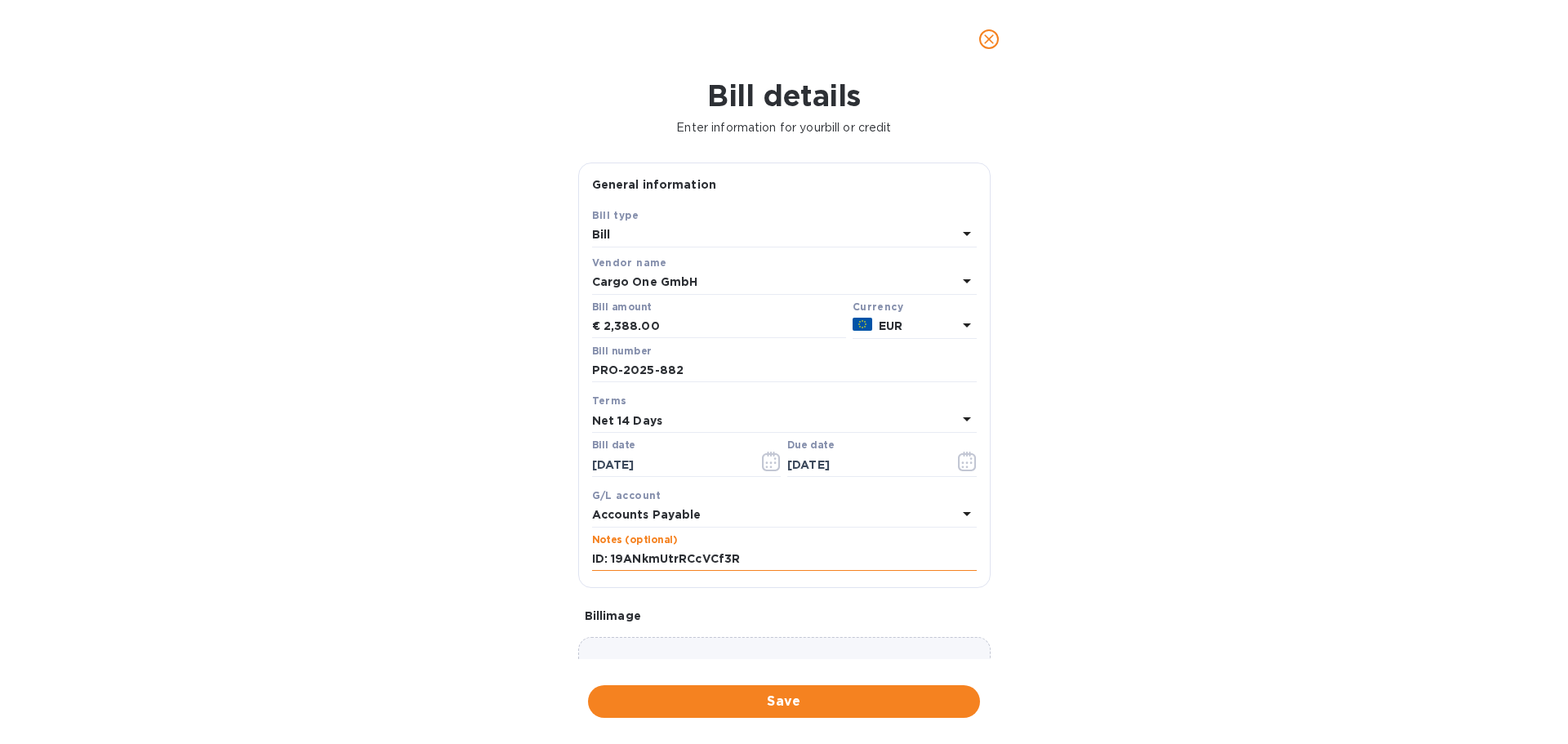
type input "ID: 19ANkmUtrRCcVCf3R"
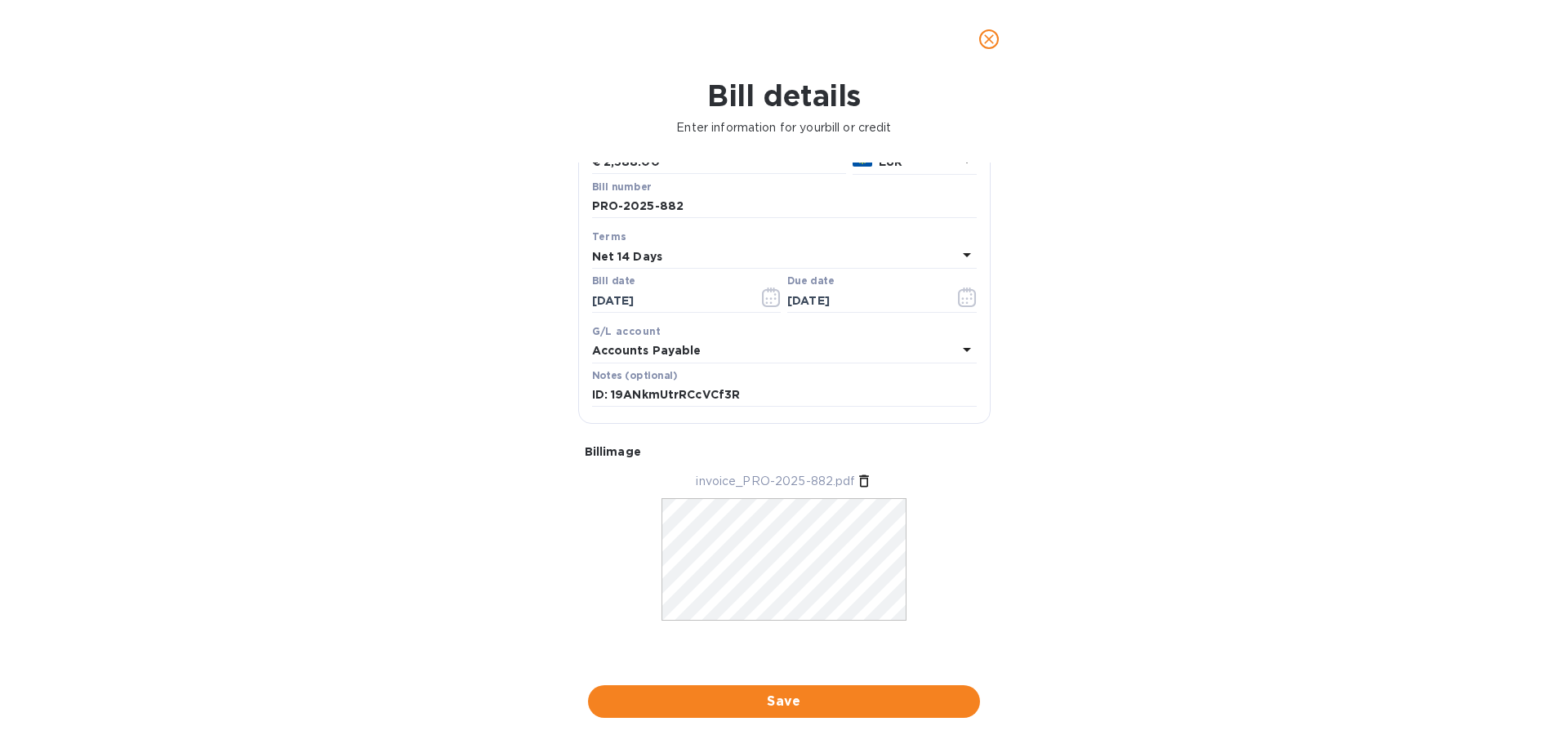
scroll to position [165, 0]
click at [771, 702] on span "Save" at bounding box center [784, 701] width 366 height 19
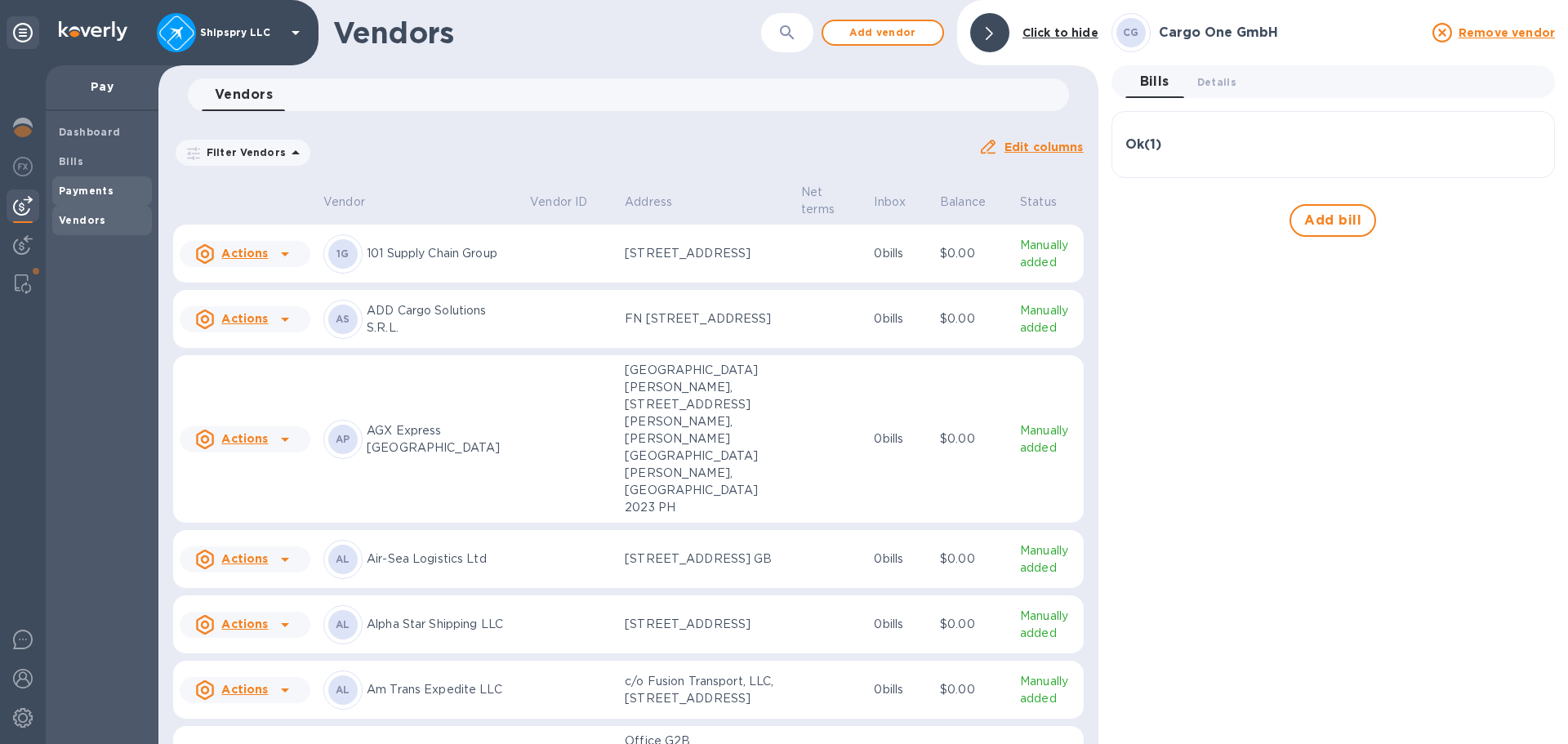
click at [78, 186] on b "Payments" at bounding box center [86, 190] width 55 height 12
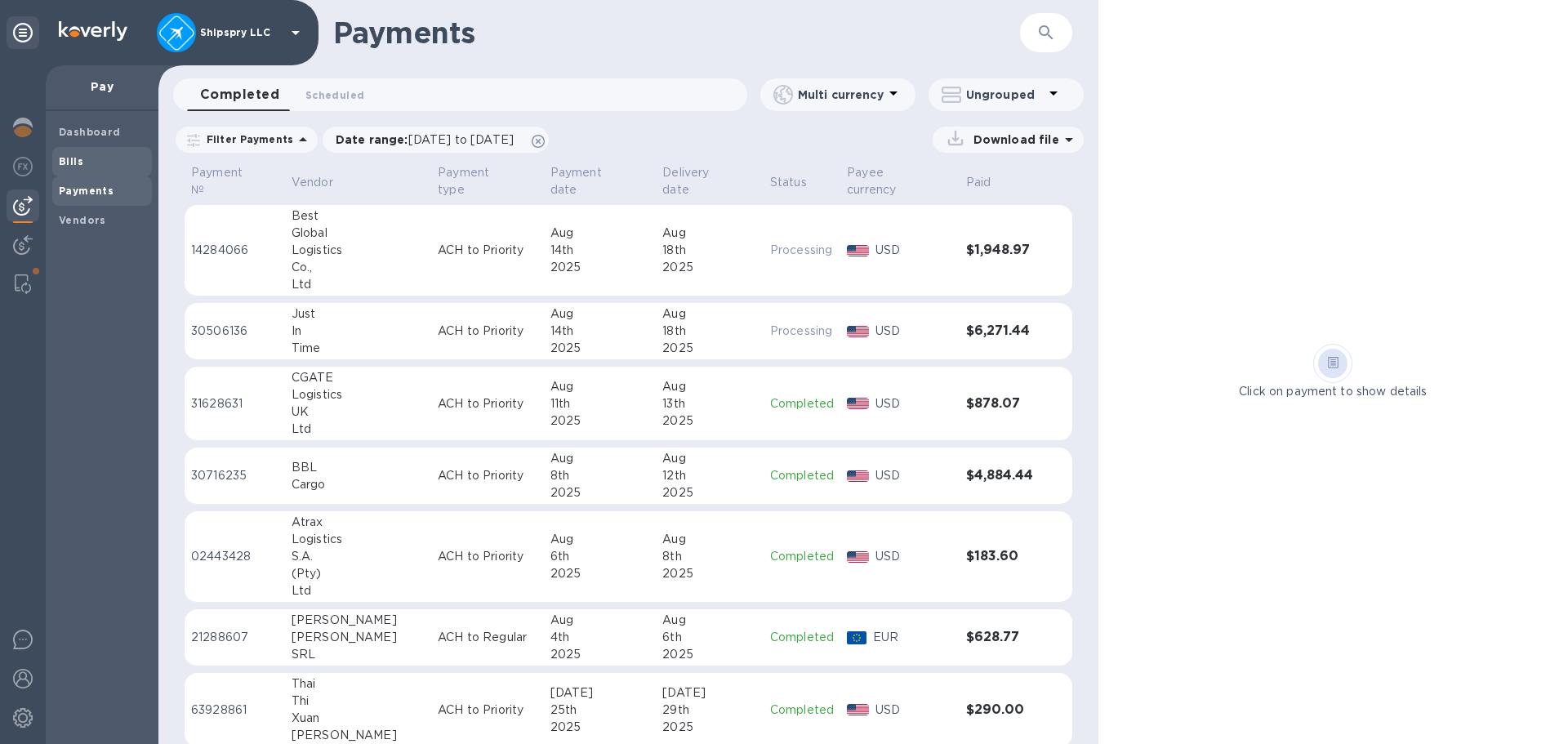
click at [73, 163] on b "Bills" at bounding box center [71, 161] width 25 height 12
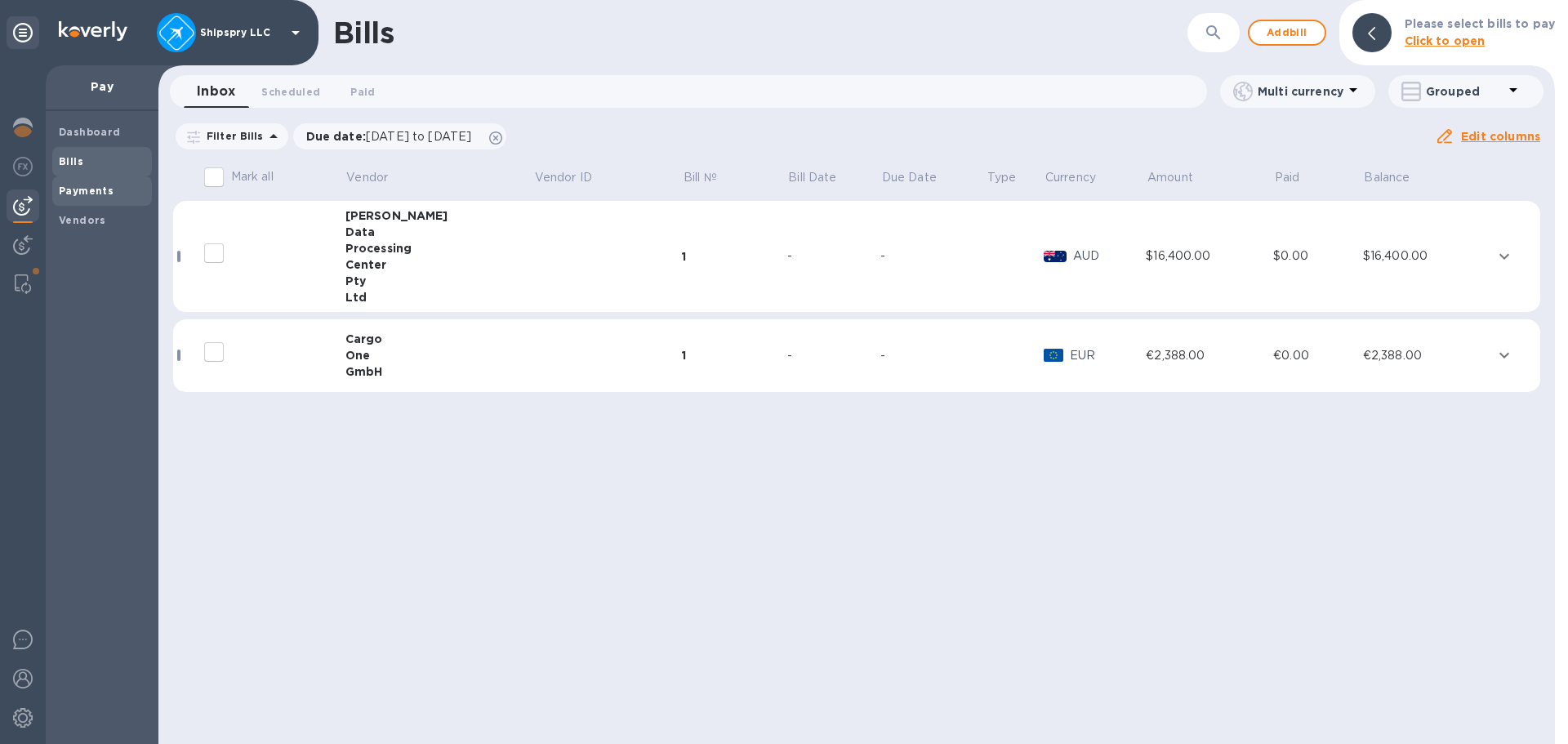
click at [79, 191] on b "Payments" at bounding box center [86, 190] width 55 height 12
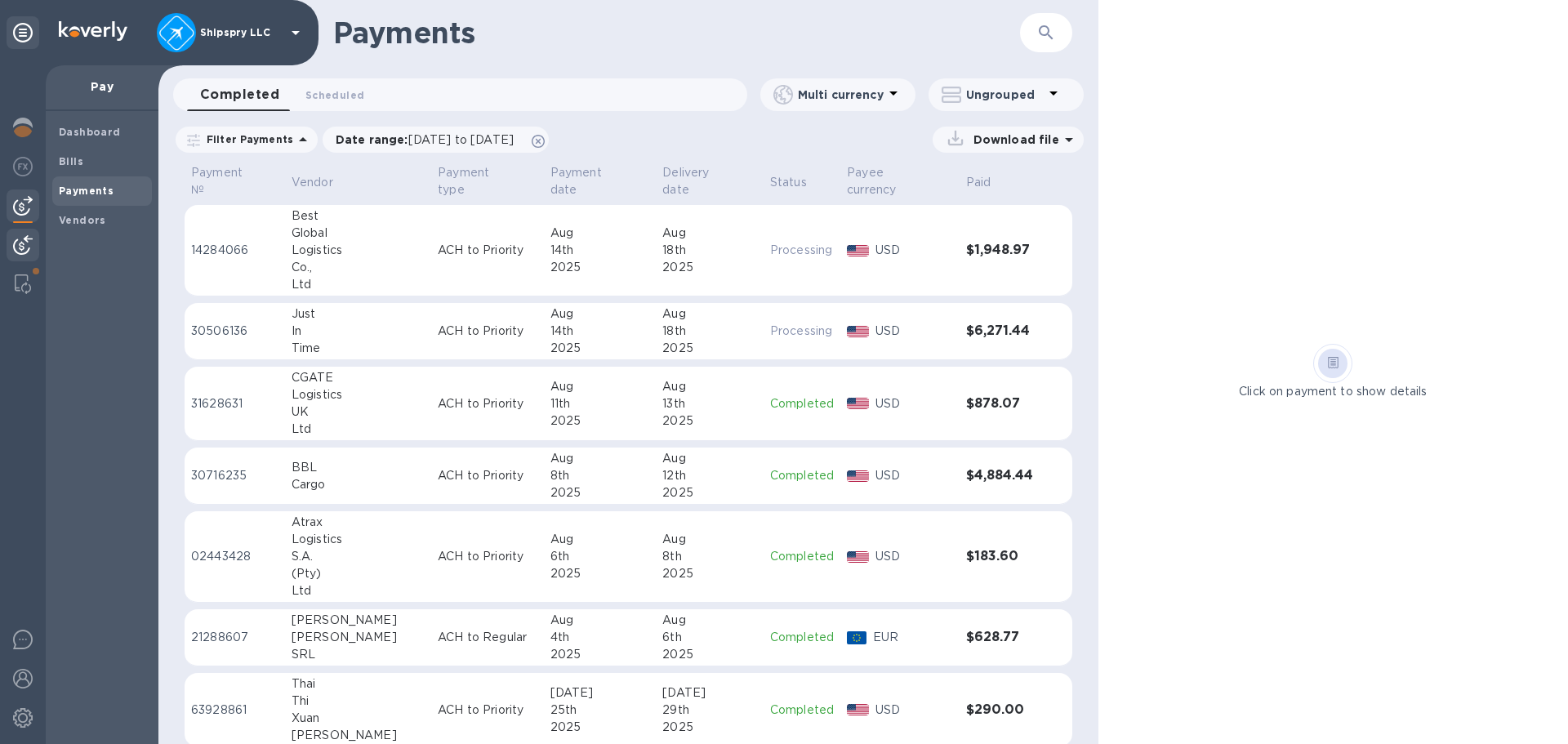
click at [18, 253] on img at bounding box center [22, 244] width 19 height 19
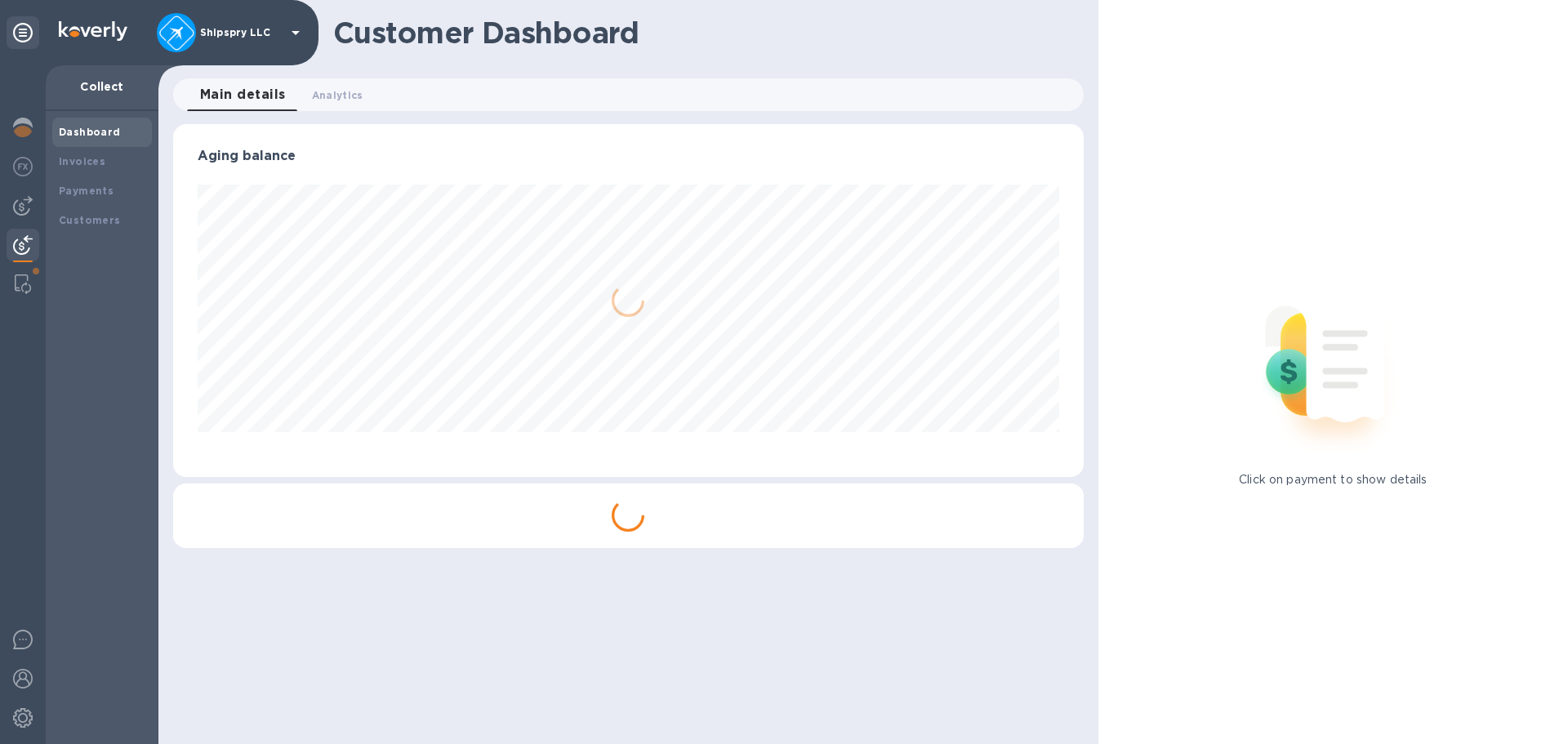
scroll to position [353, 910]
click at [86, 193] on b "Payments" at bounding box center [86, 190] width 55 height 12
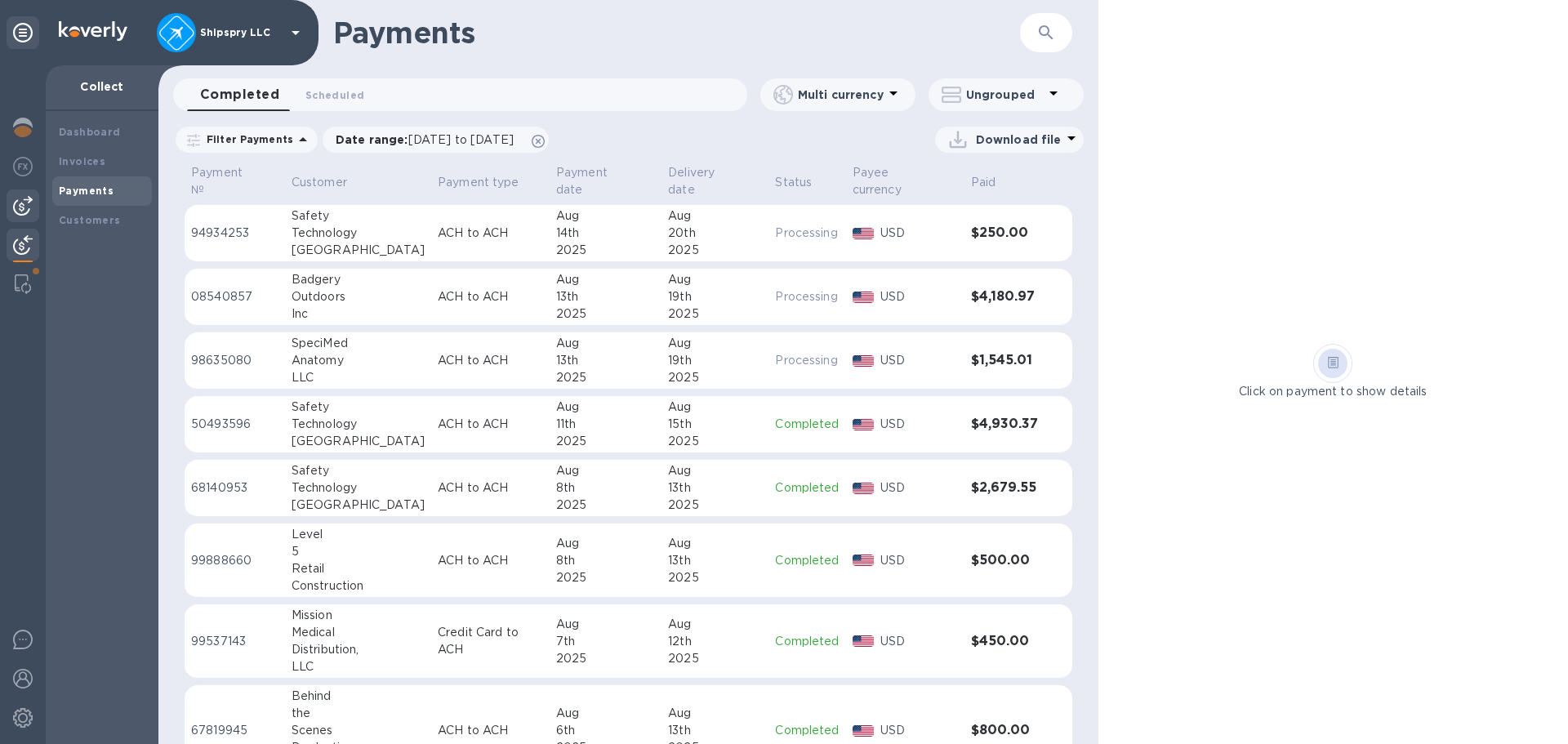
click at [21, 211] on img at bounding box center [22, 205] width 19 height 19
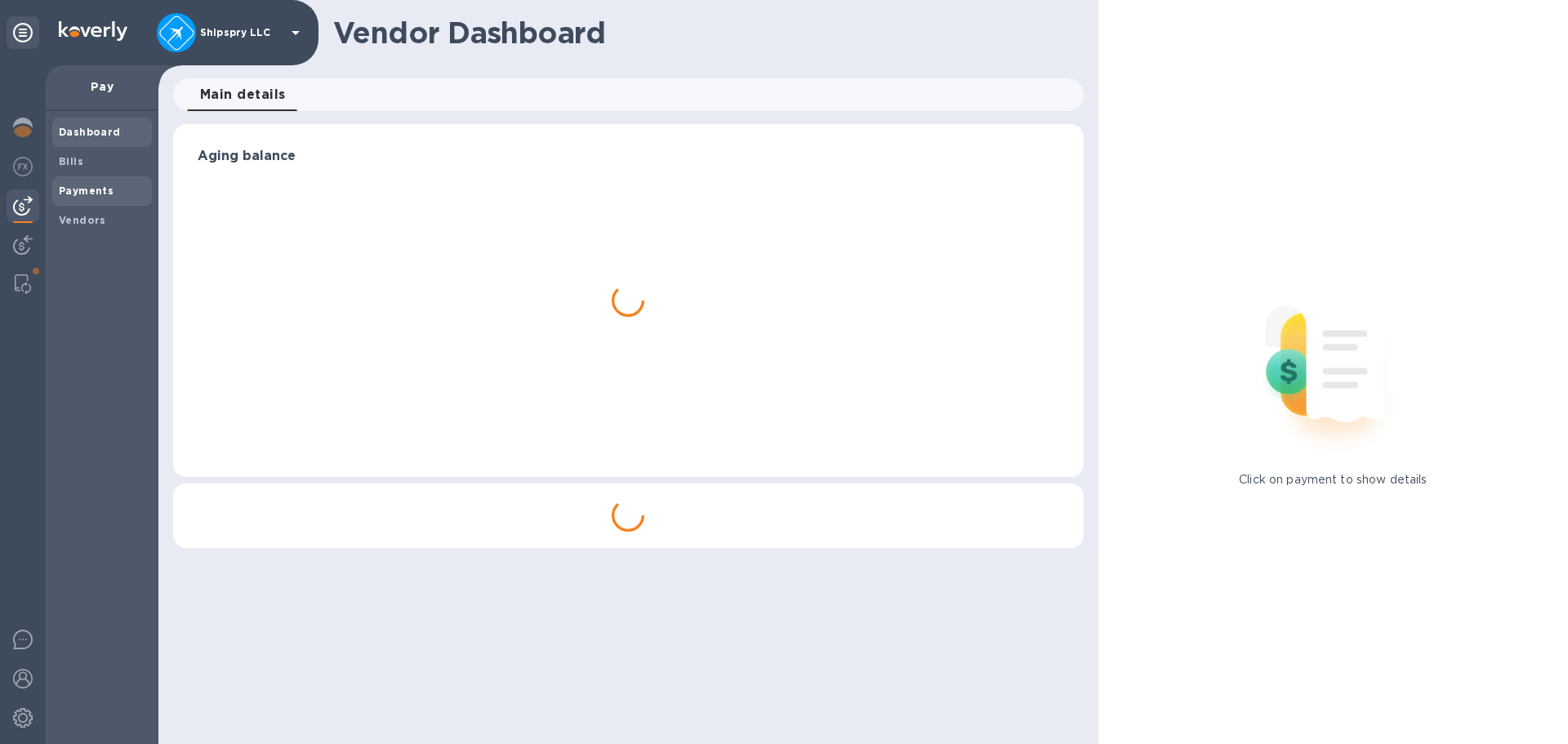
click at [75, 195] on b "Payments" at bounding box center [86, 190] width 55 height 12
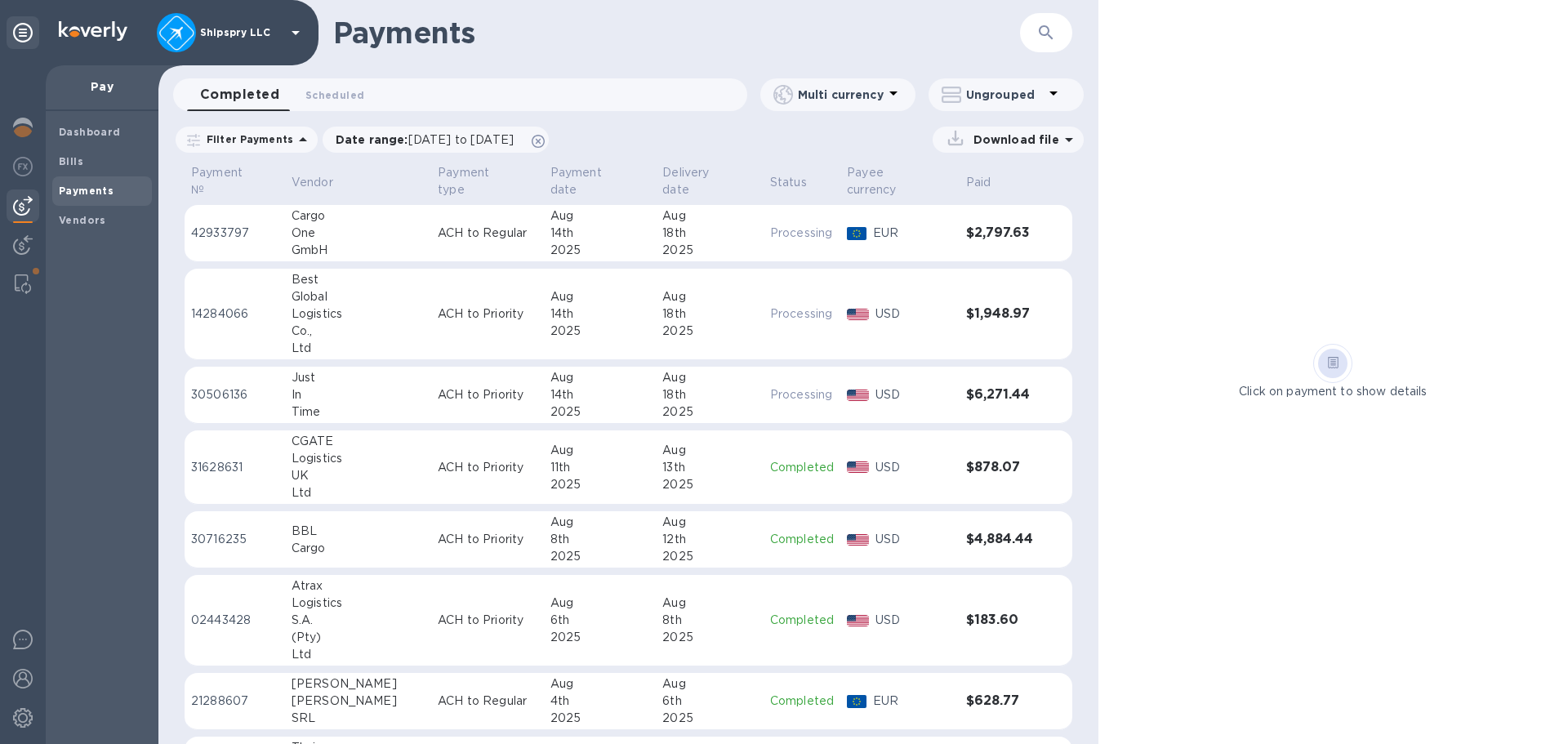
click at [550, 386] on div "14th" at bounding box center [600, 395] width 100 height 18
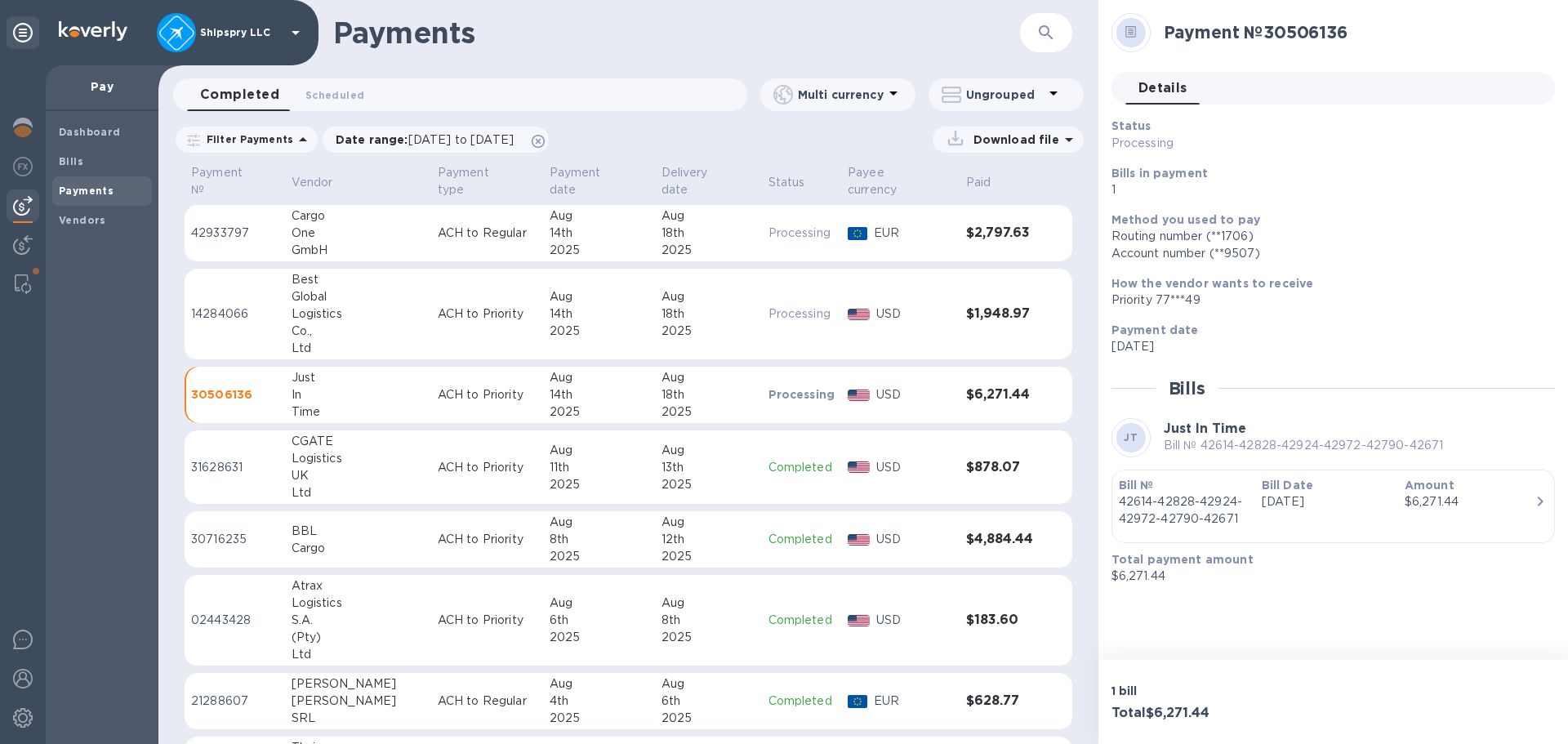
click at [589, 242] on div "2025" at bounding box center [599, 250] width 99 height 18
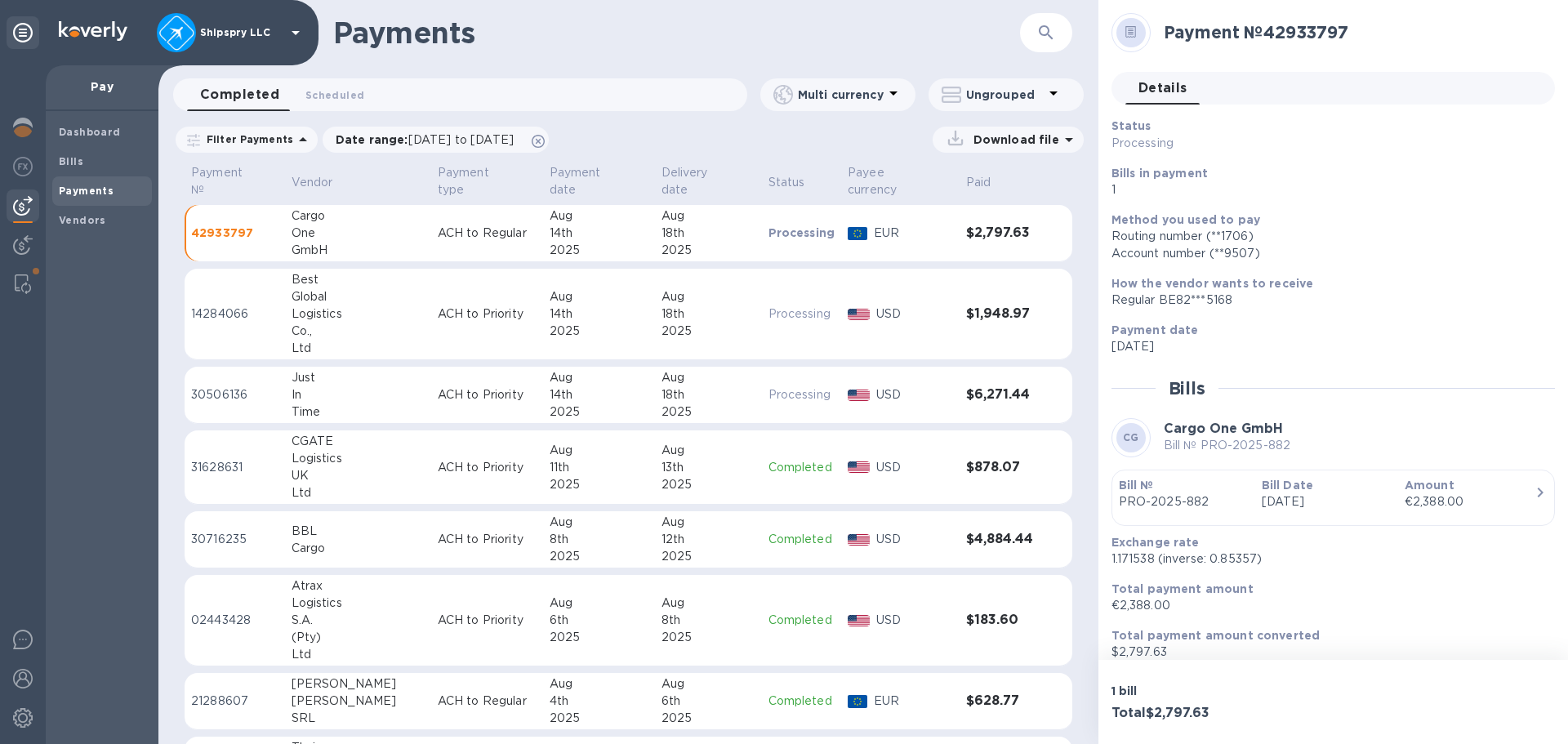
click at [618, 372] on td "[DATE]" at bounding box center [599, 396] width 112 height 57
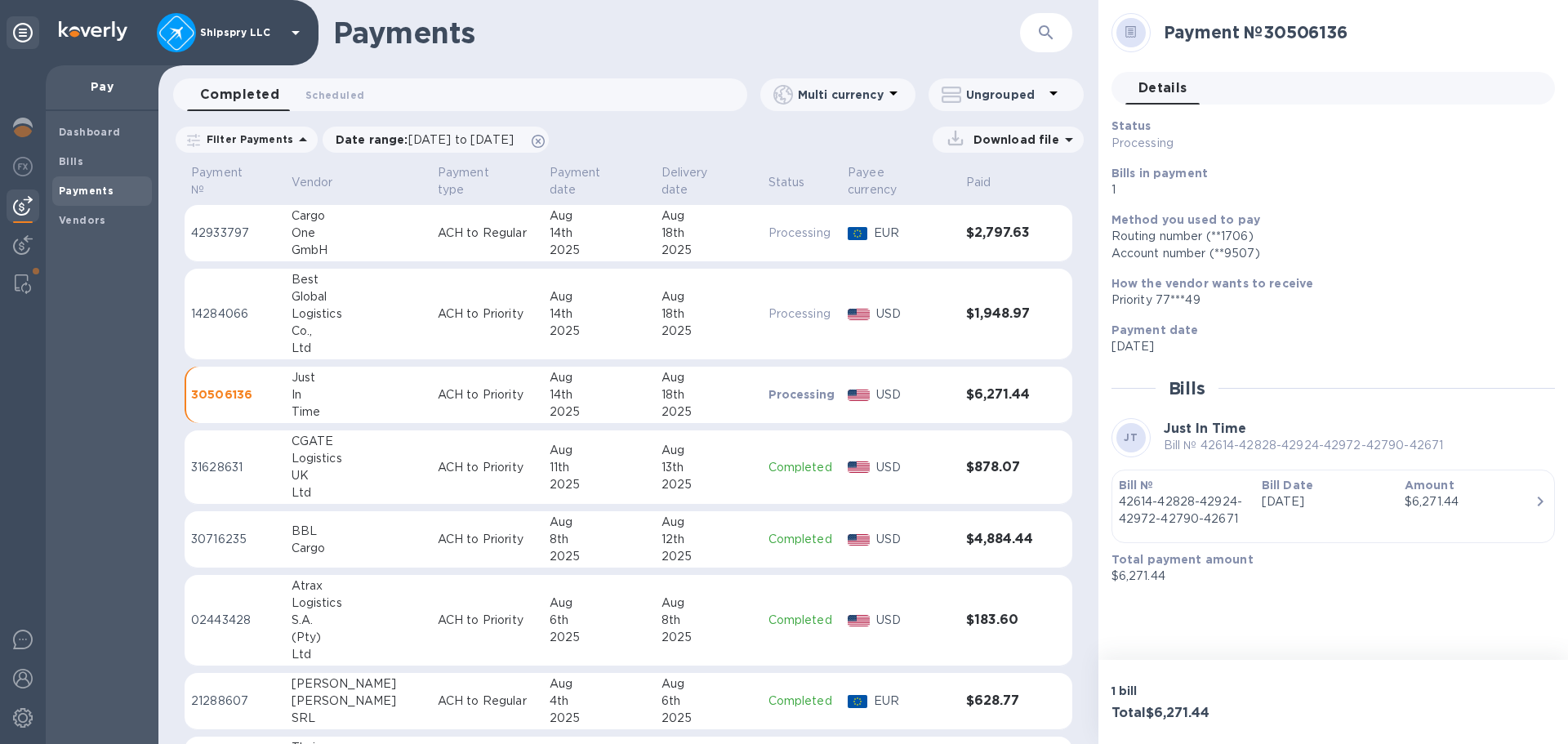
click at [677, 225] on div "18th" at bounding box center [709, 233] width 94 height 18
